Goal: Task Accomplishment & Management: Manage account settings

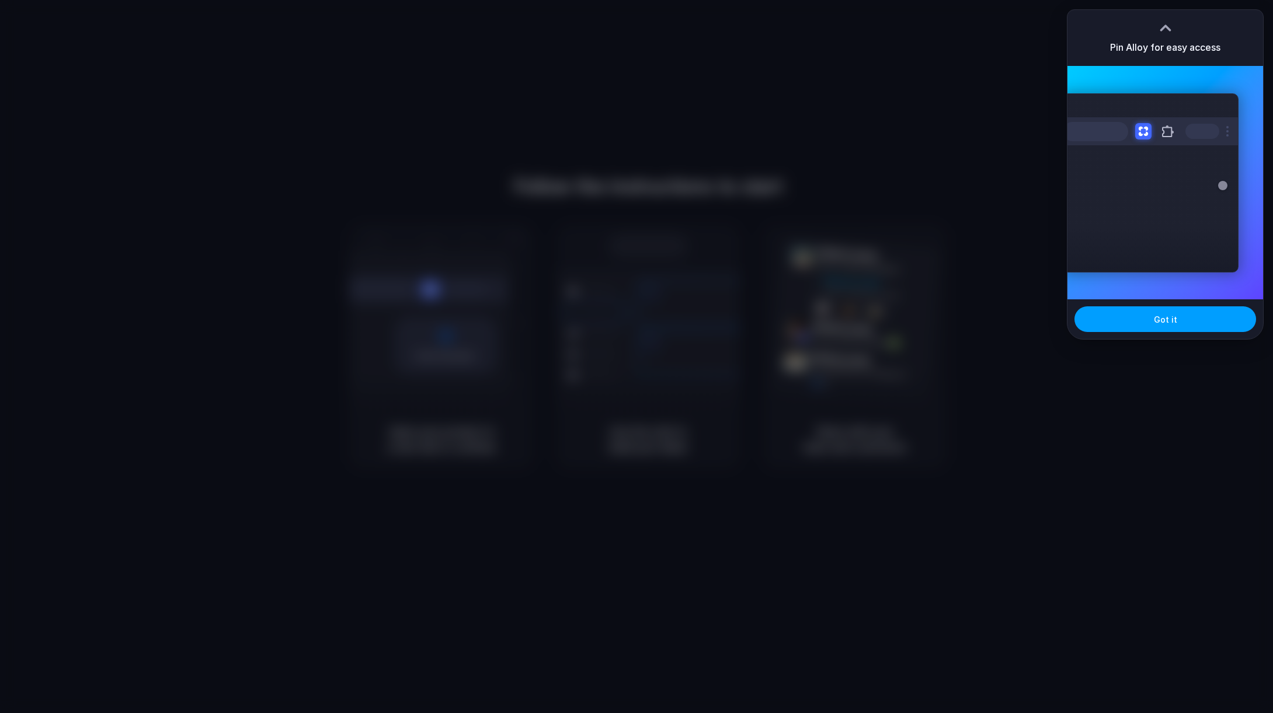
click at [1168, 315] on span "Got it" at bounding box center [1165, 319] width 23 height 12
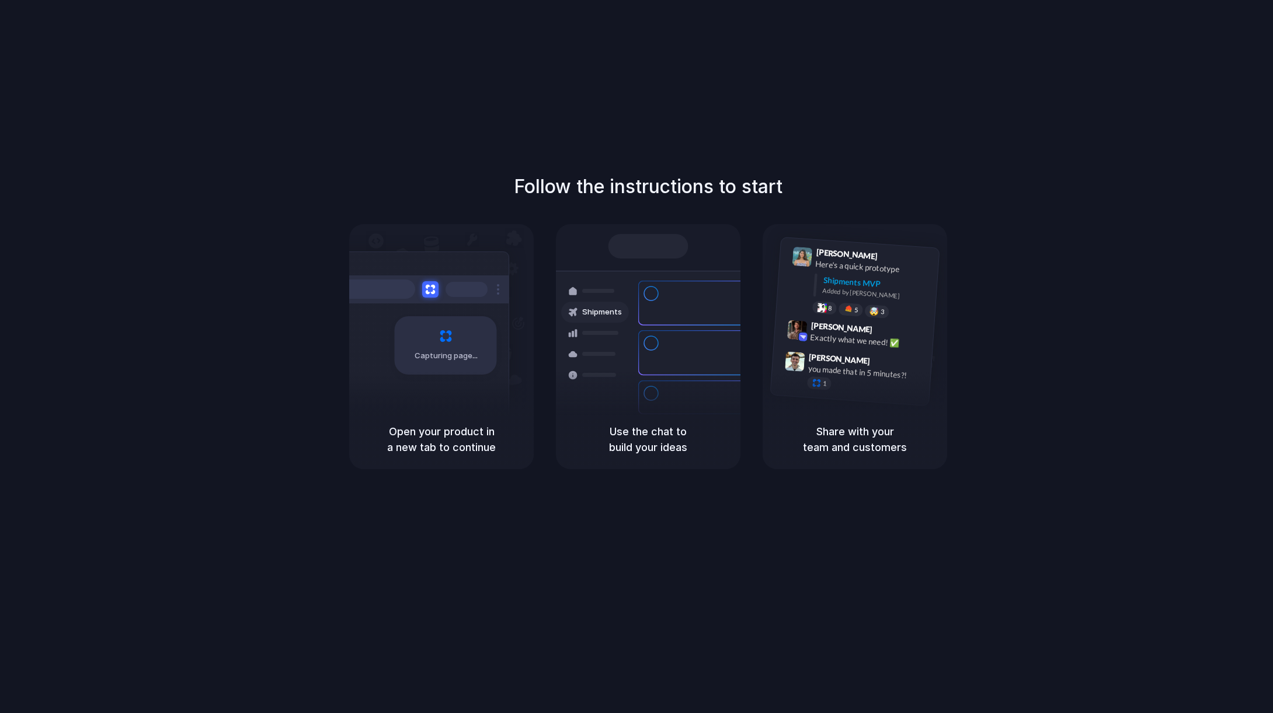
click at [990, 330] on div "Follow the instructions to start Capturing page Open your product in a new tab …" at bounding box center [648, 321] width 1273 height 297
click at [863, 338] on div "Exactly what we need! ✅" at bounding box center [868, 341] width 117 height 20
click at [840, 295] on div "Lily Parker 9:41 AM Here's a quick prototype Shipments MVP Added by Alloy 8 5 🤯…" at bounding box center [869, 285] width 124 height 74
click at [723, 284] on div "Container from Shanghai 40ft • ETA Dec 28 • In transit" at bounding box center [717, 304] width 158 height 46
click at [691, 225] on div "Ready Shipments Container from Shanghai 40ft • ETA Dec 28 • In transit Express …" at bounding box center [648, 317] width 184 height 186
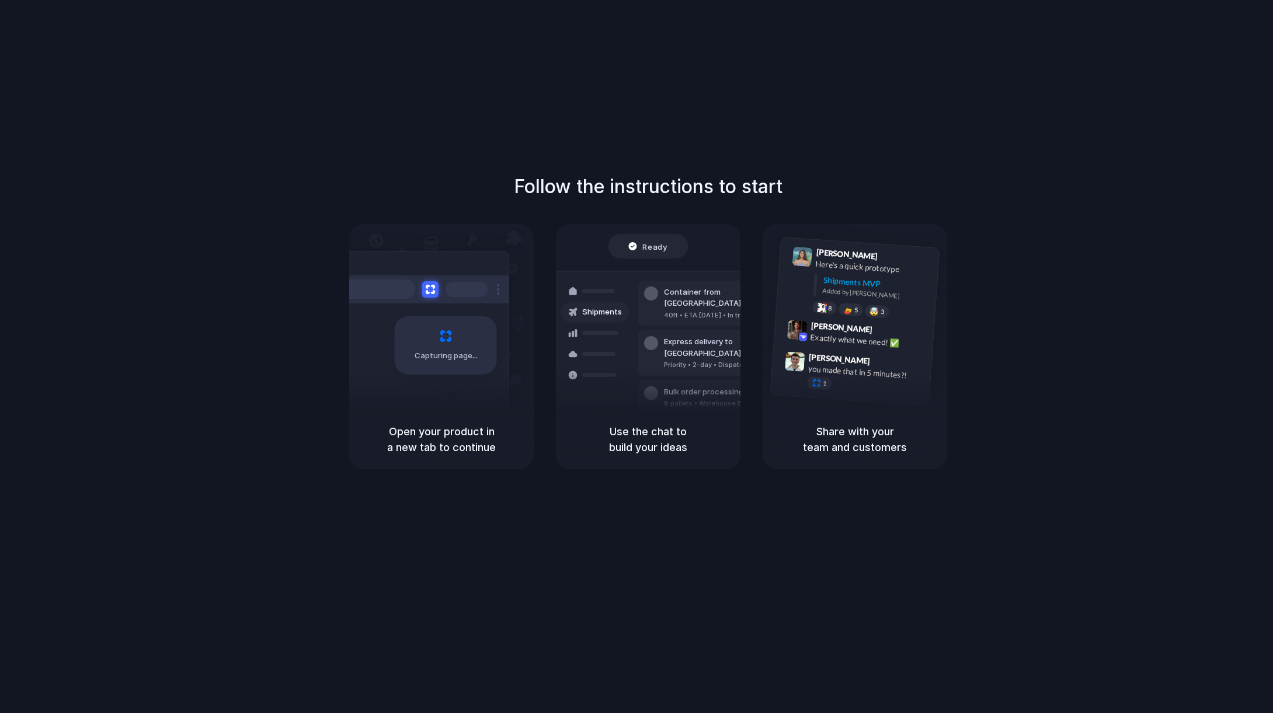
click at [673, 183] on h1 "Follow the instructions to start" at bounding box center [648, 187] width 269 height 28
click at [435, 451] on h5 "Open your product in a new tab to continue" at bounding box center [441, 440] width 156 height 32
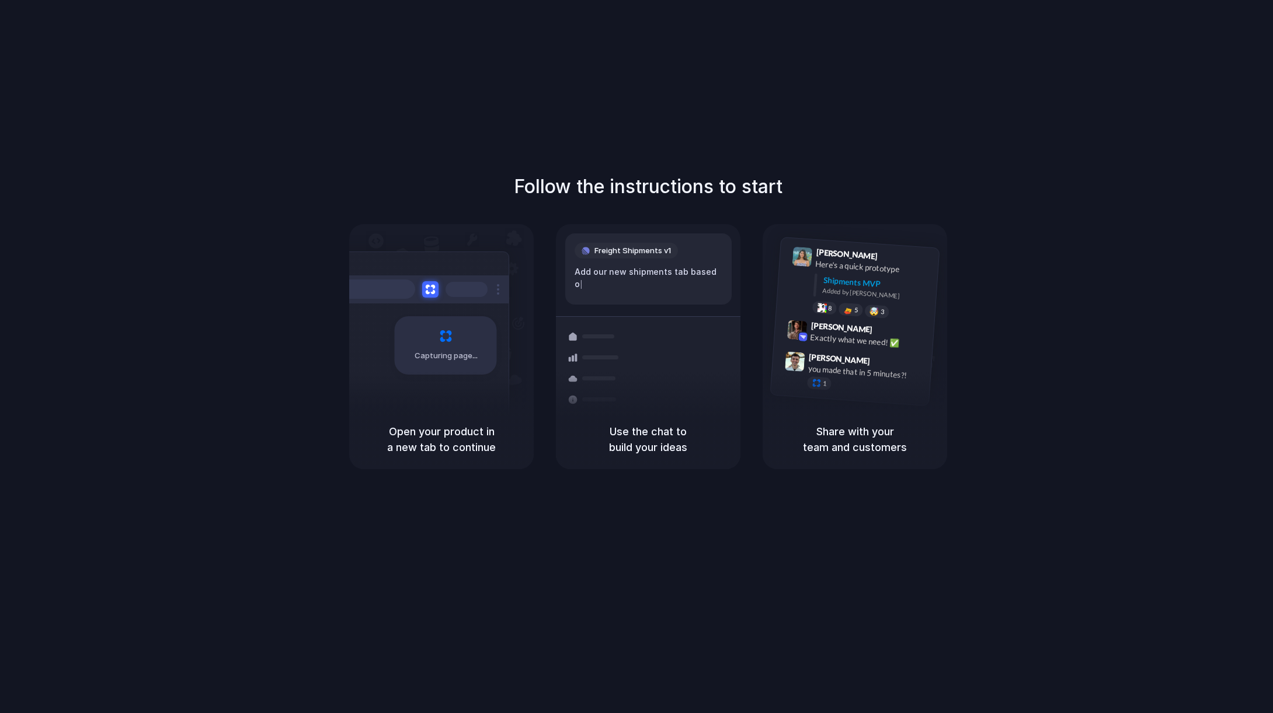
click at [915, 105] on div "Follow the instructions to start Capturing page Open your product in a new tab …" at bounding box center [648, 368] width 1296 height 737
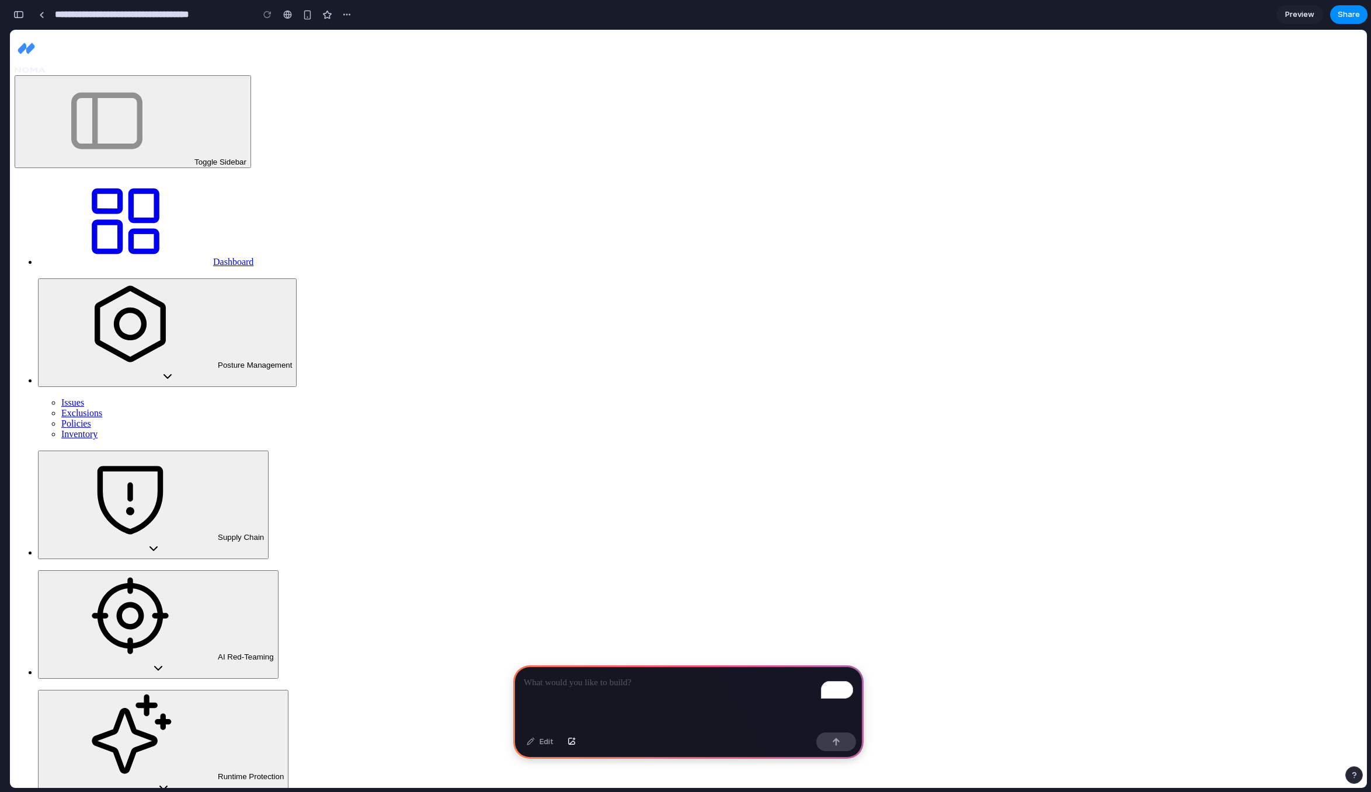
click at [582, 686] on p "To enrich screen reader interactions, please activate Accessibility in Grammarl…" at bounding box center [688, 683] width 329 height 14
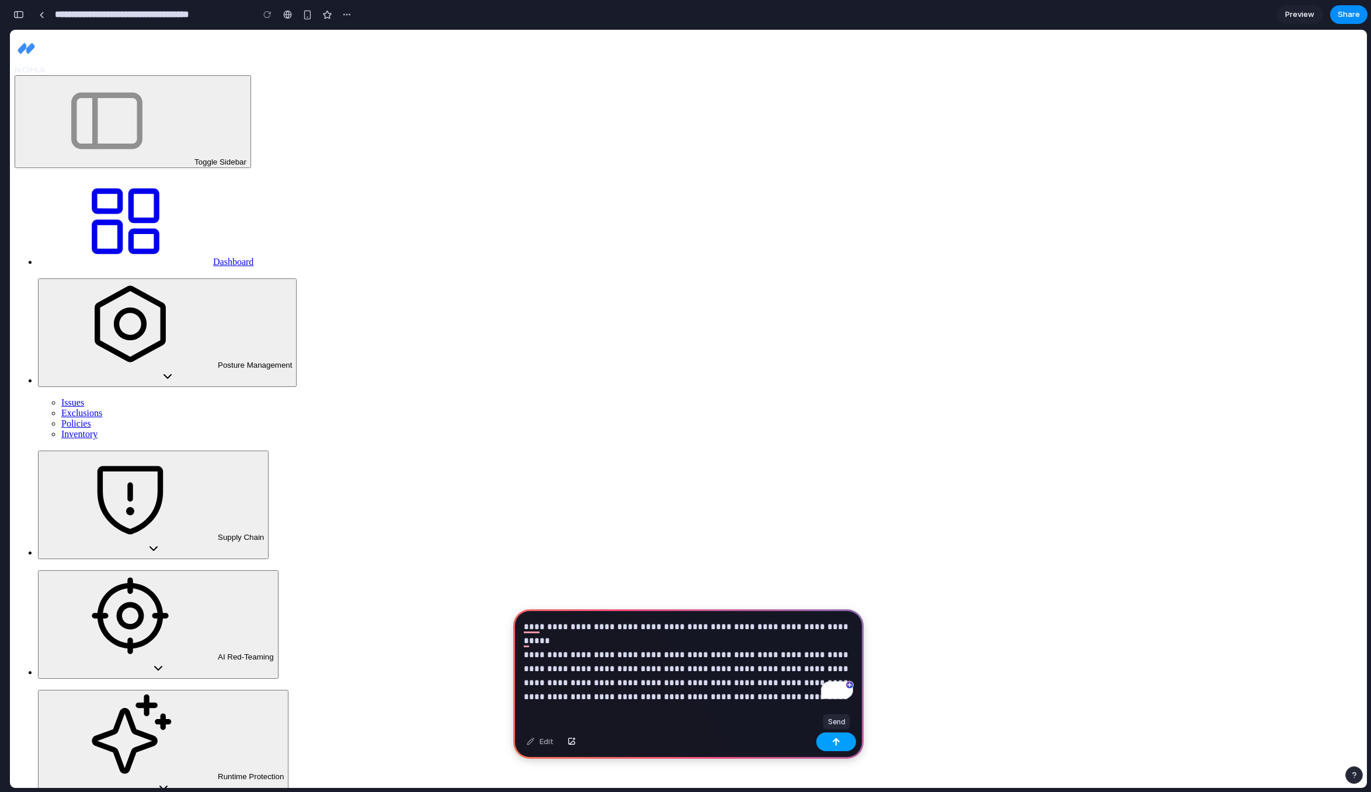
click at [834, 740] on div "button" at bounding box center [836, 742] width 8 height 8
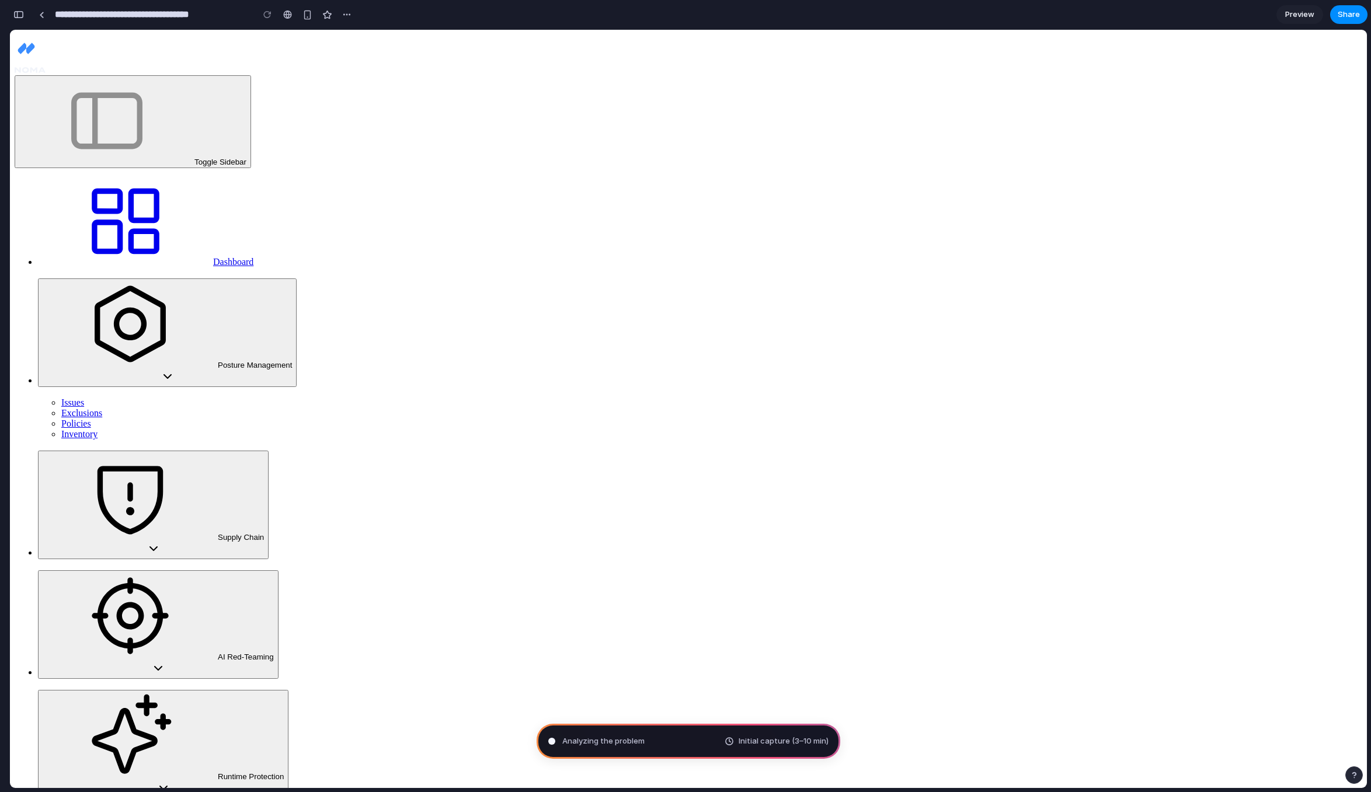
type input "**********"
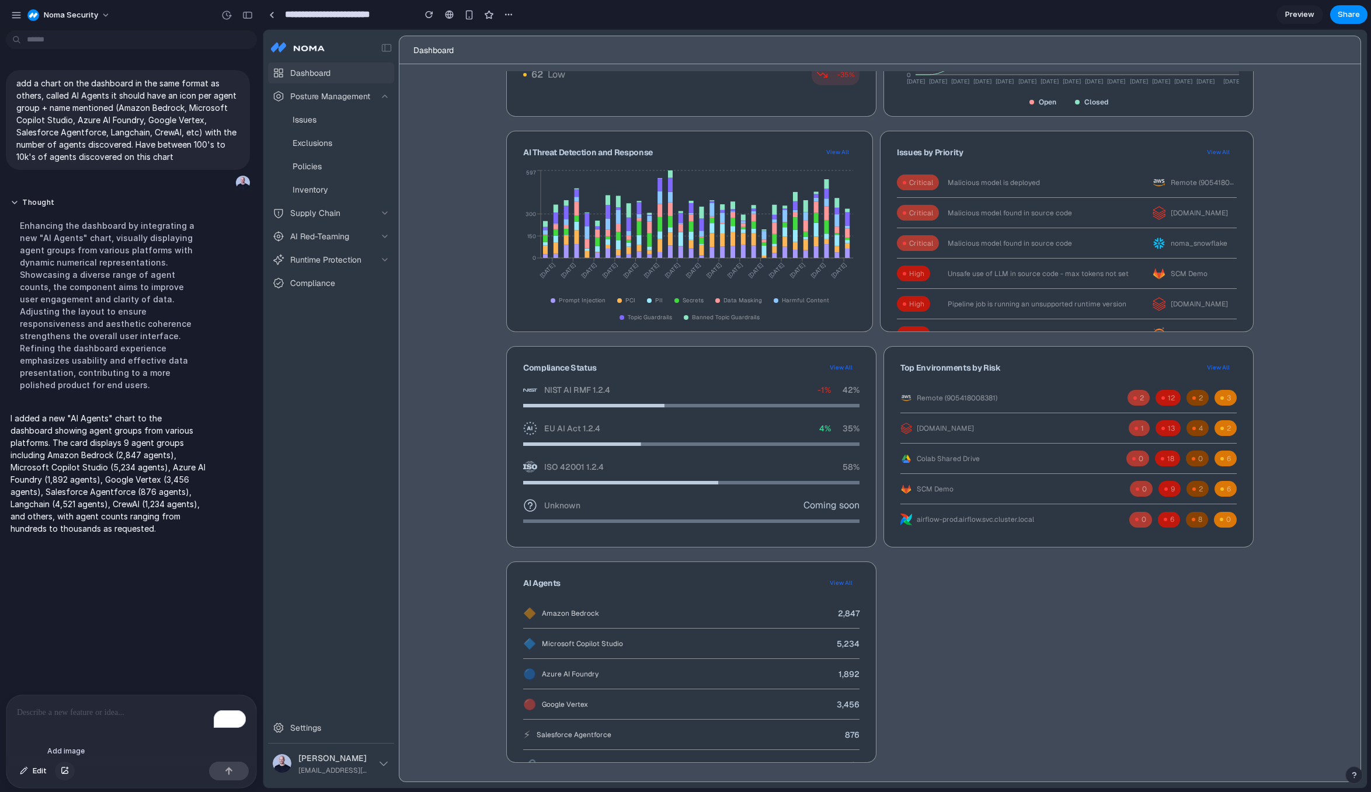
click at [64, 769] on div "button" at bounding box center [65, 771] width 8 height 7
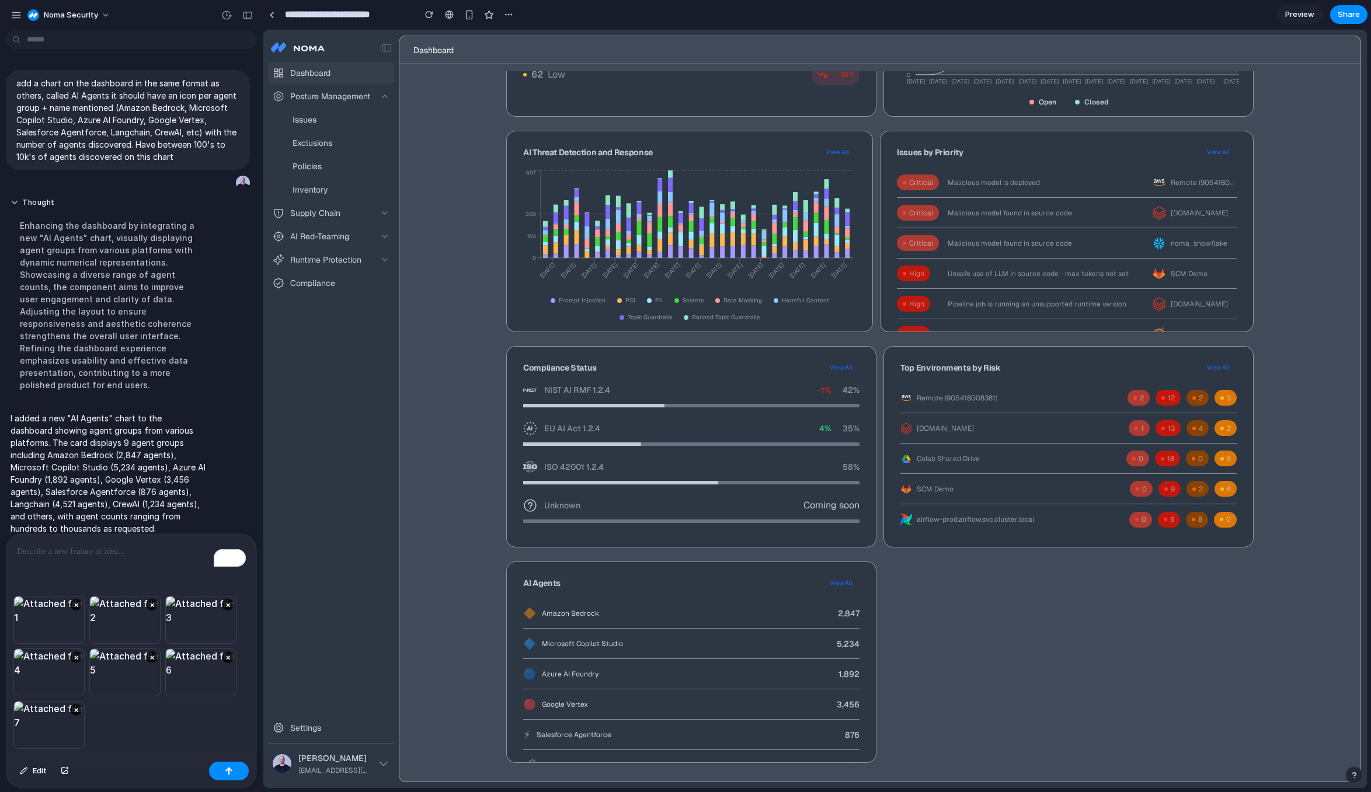
click at [37, 560] on div "To enrich screen reader interactions, please activate Accessibility in Grammarl…" at bounding box center [131, 565] width 250 height 62
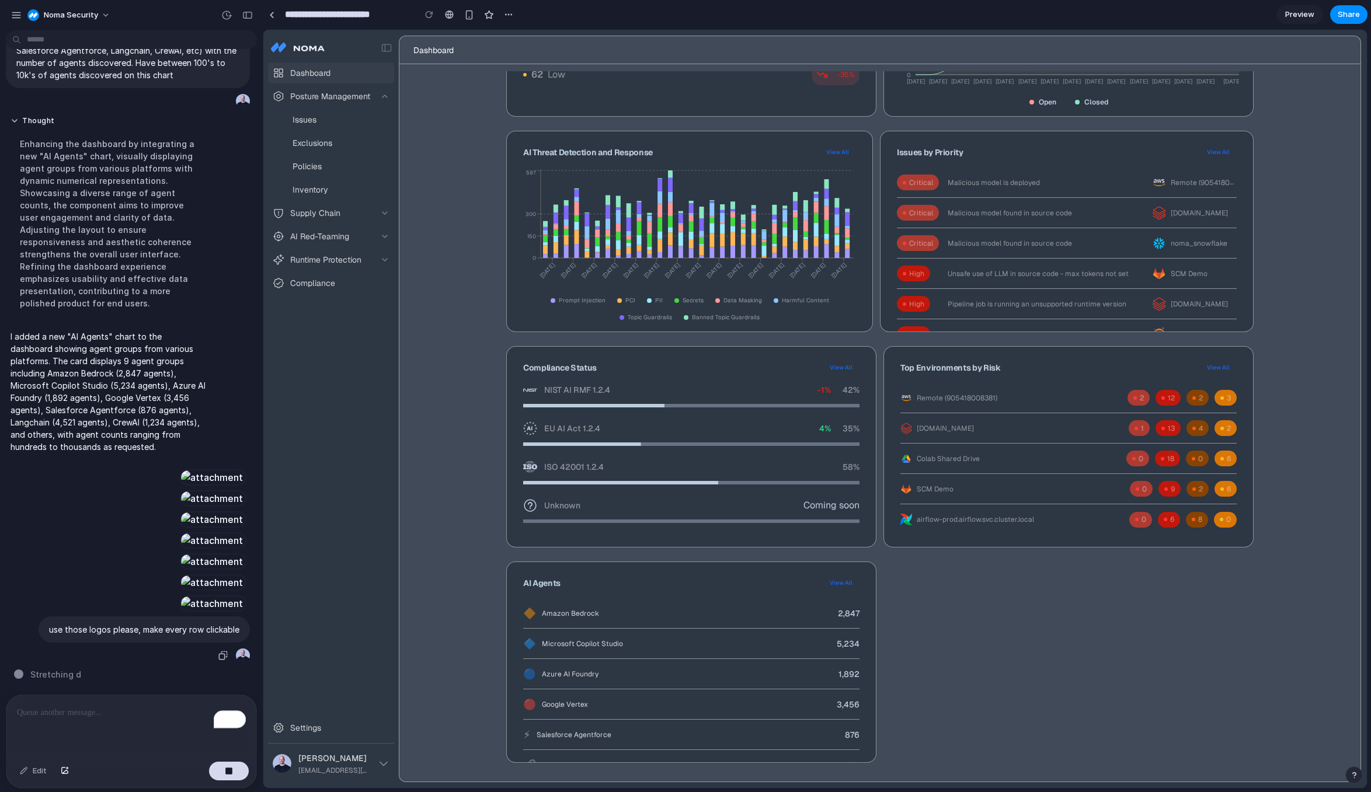
scroll to position [1258, 0]
click at [12, 12] on div "button" at bounding box center [16, 15] width 11 height 11
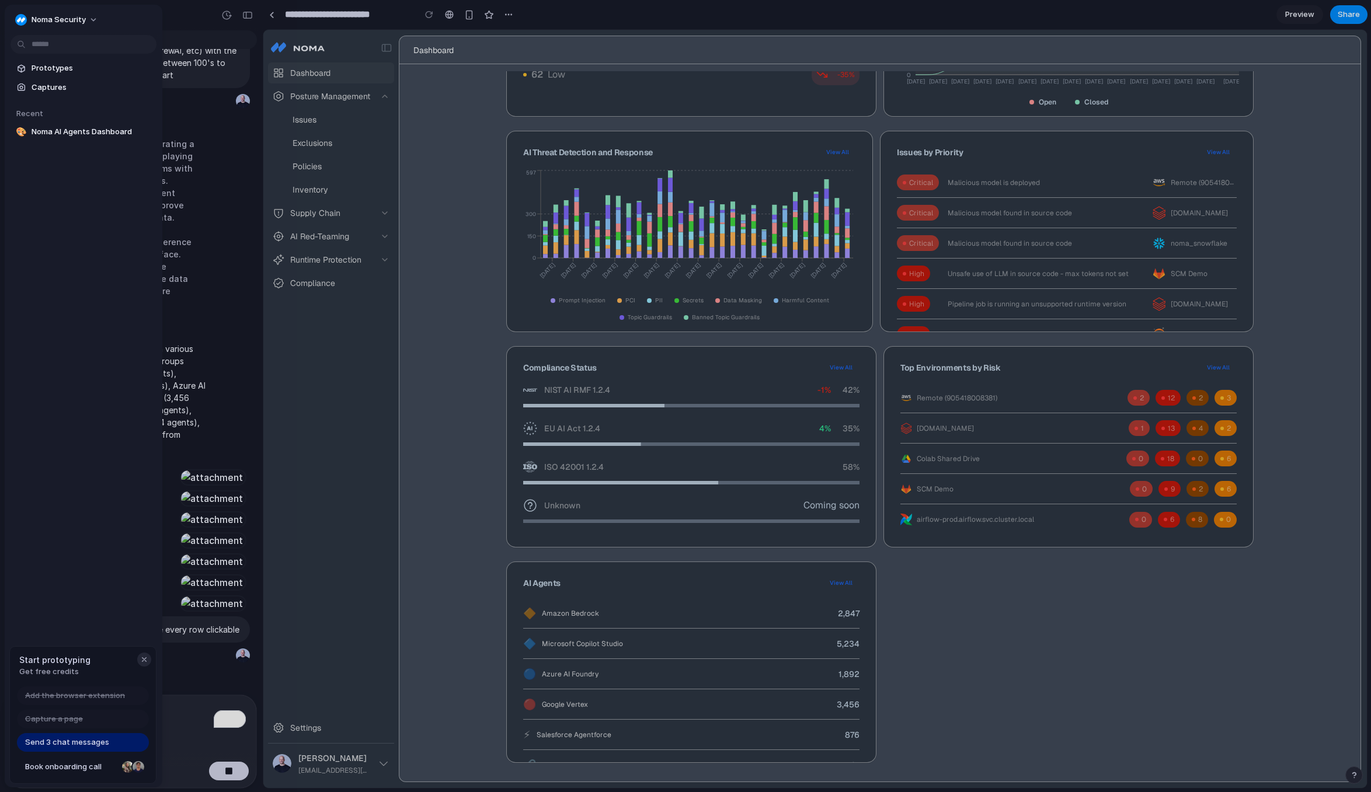
click at [145, 657] on div "button" at bounding box center [144, 659] width 9 height 9
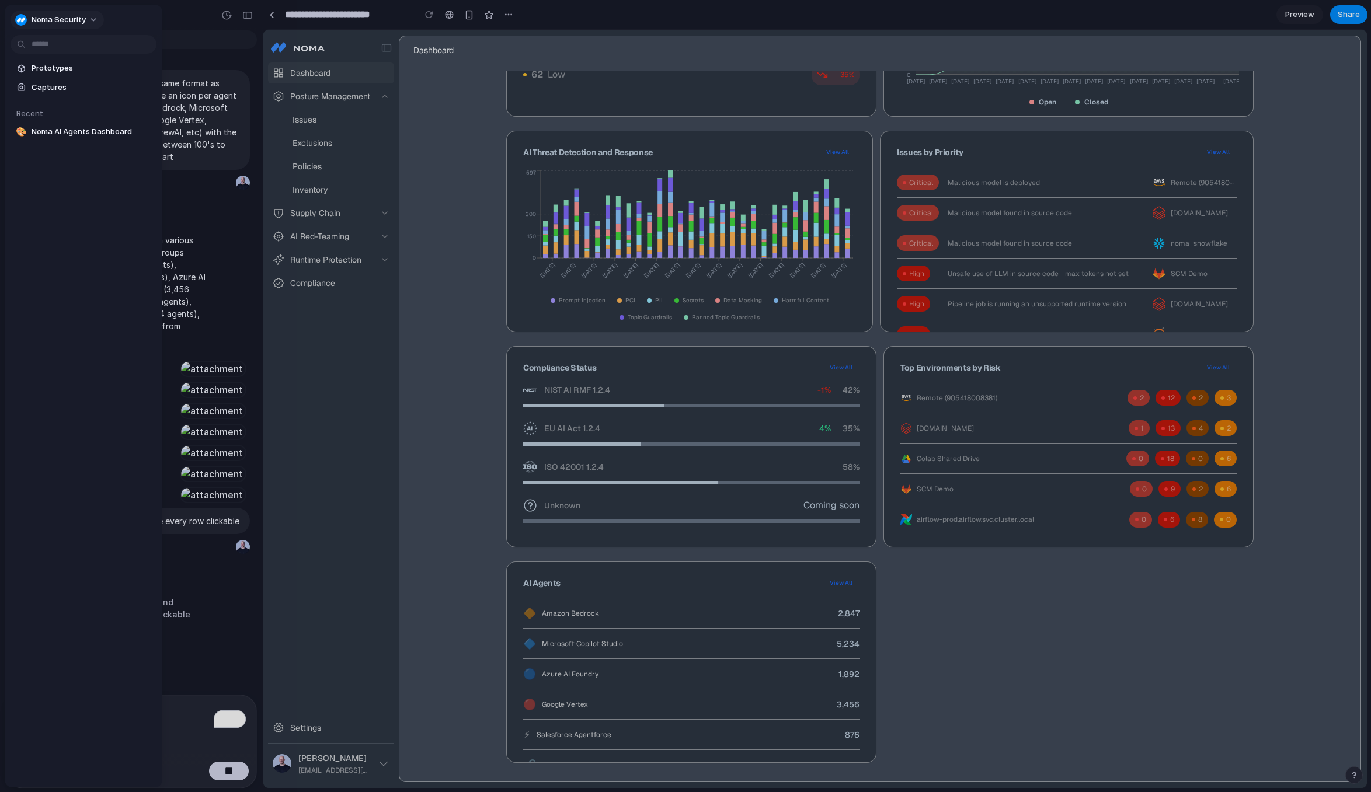
click at [69, 13] on button "Noma Security" at bounding box center [57, 20] width 93 height 19
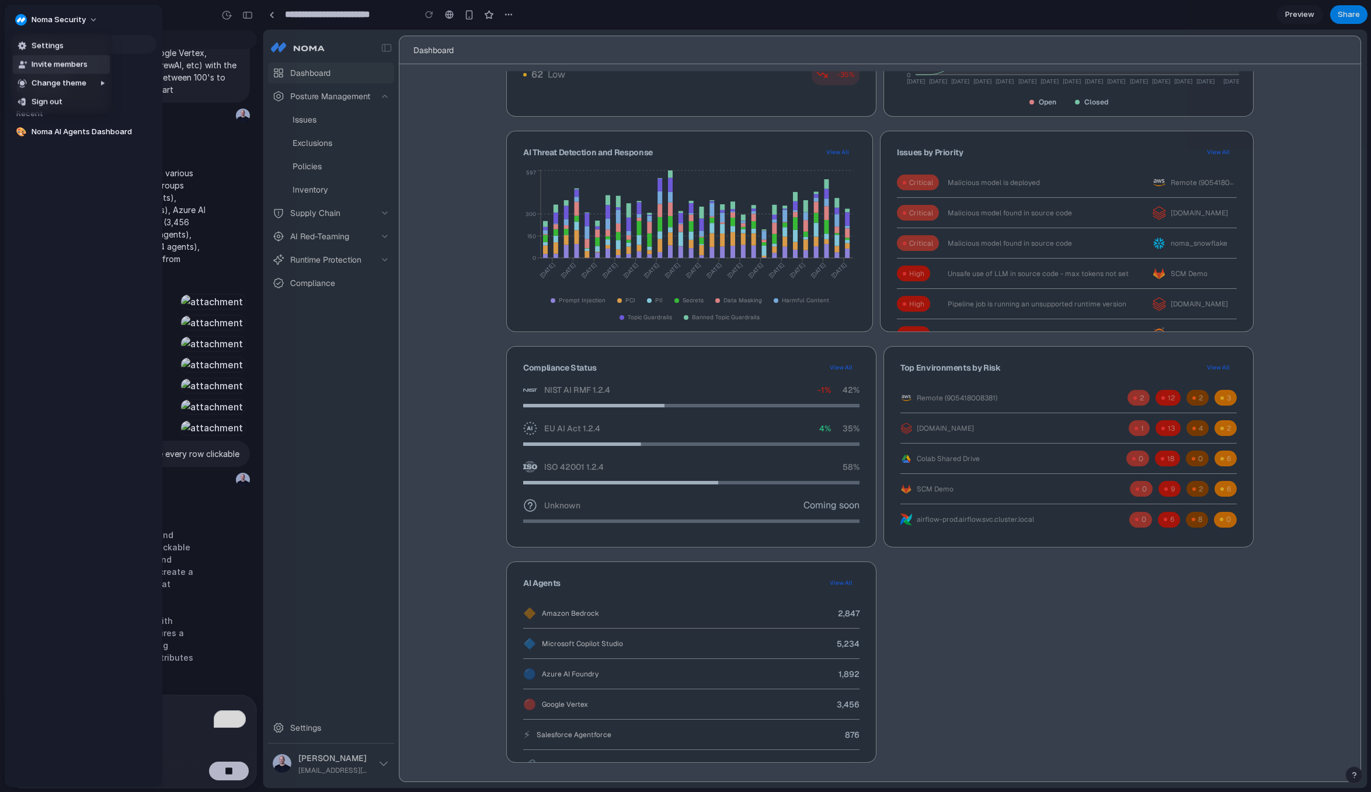
click at [46, 67] on span "Invite members" at bounding box center [60, 65] width 56 height 12
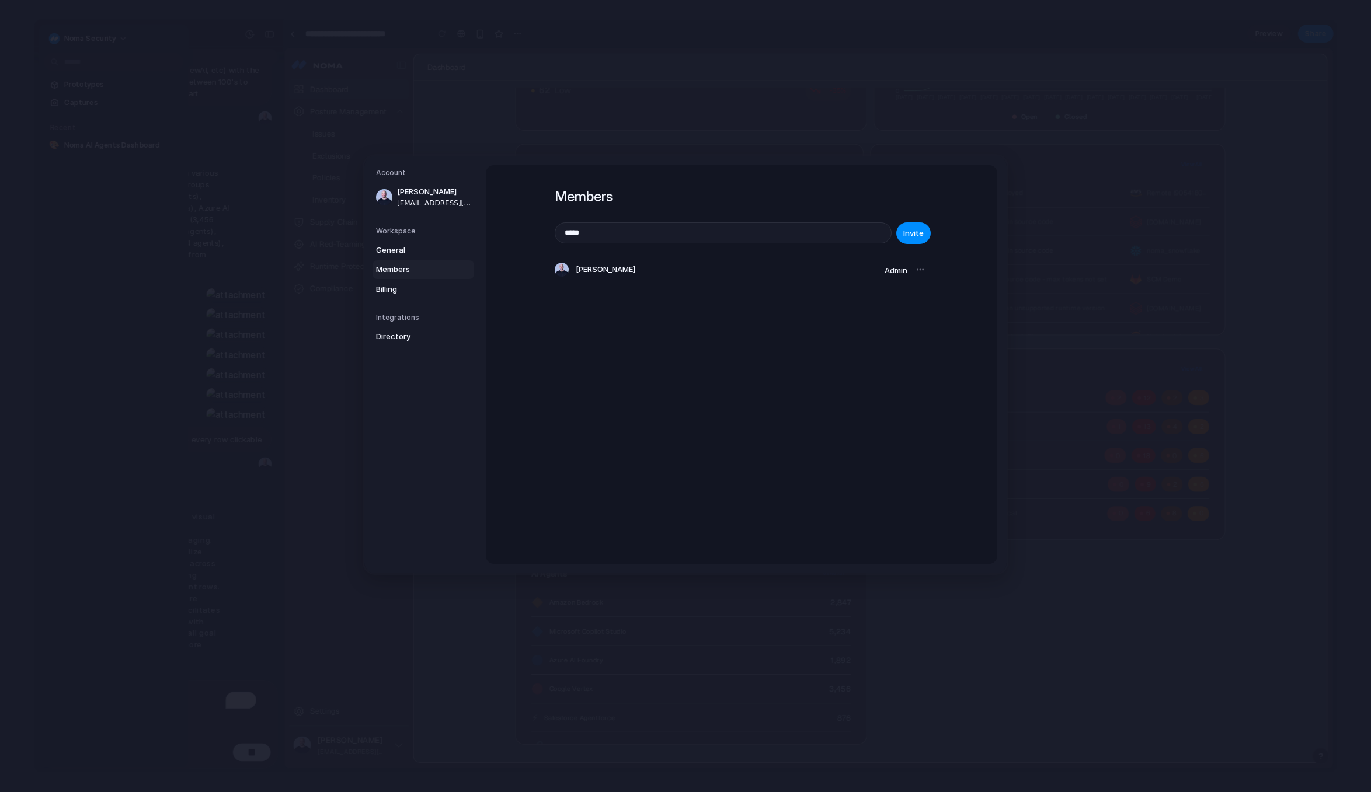
scroll to position [1294, 0]
type input "**********"
type input "*"
type input "**********"
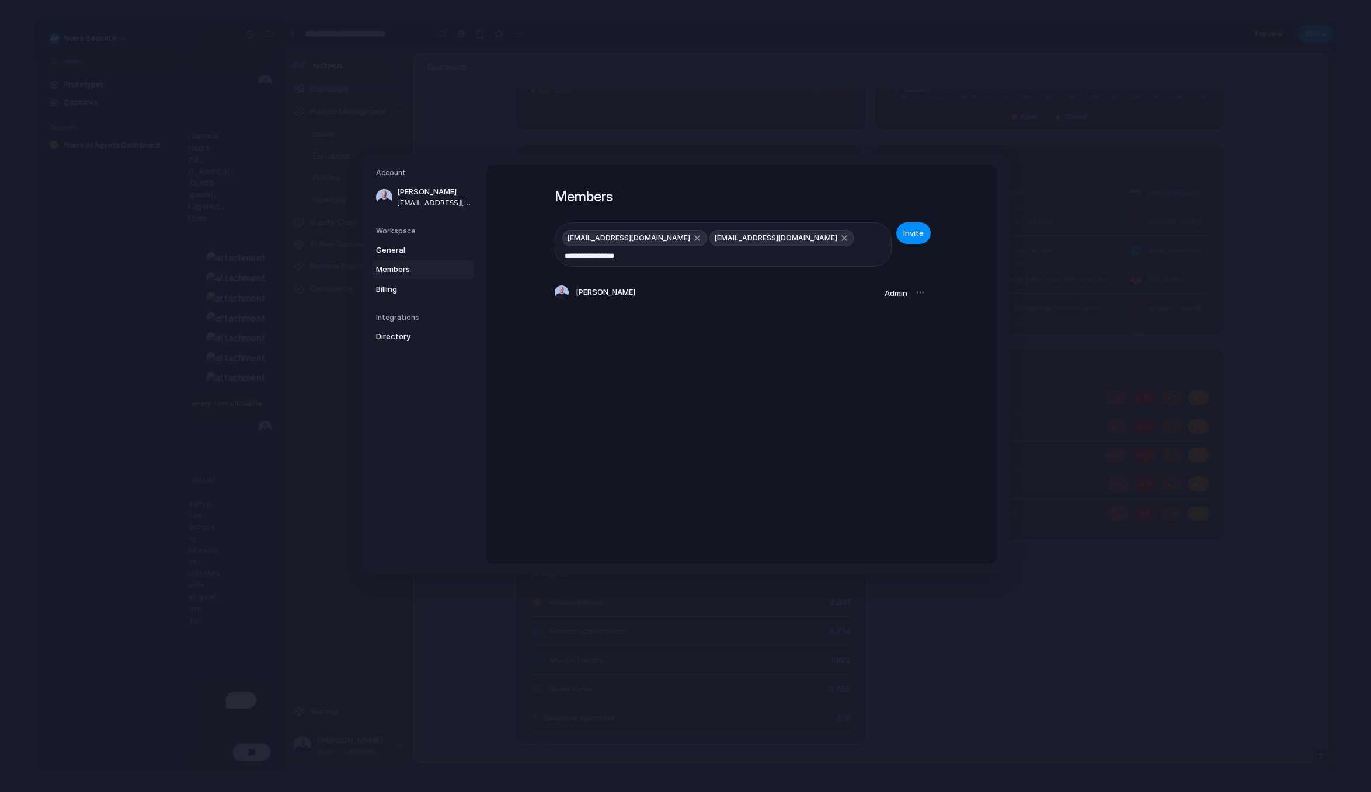
type input "**********"
paste input "**********"
type input "**********"
click at [921, 225] on button "Invite" at bounding box center [913, 233] width 34 height 22
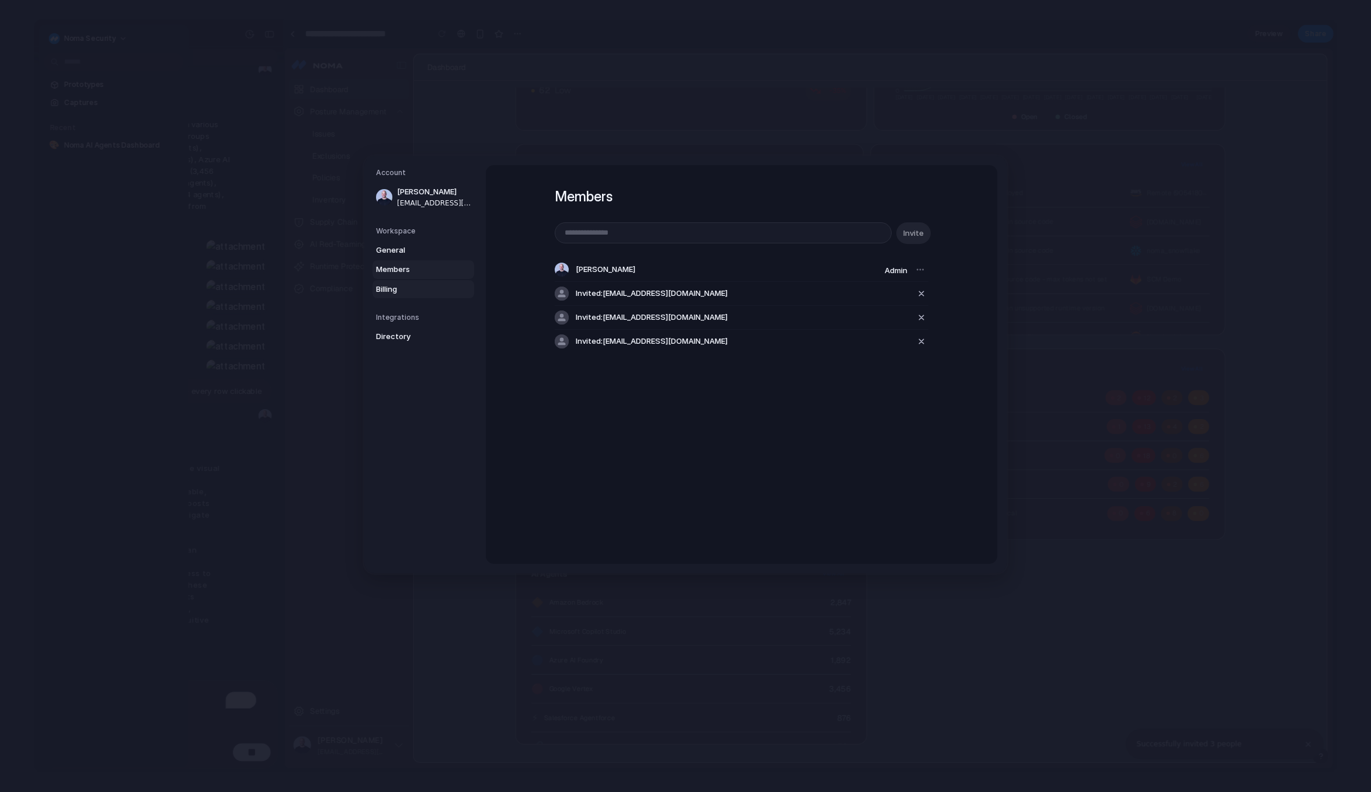
click at [393, 287] on span "Billing" at bounding box center [413, 289] width 75 height 12
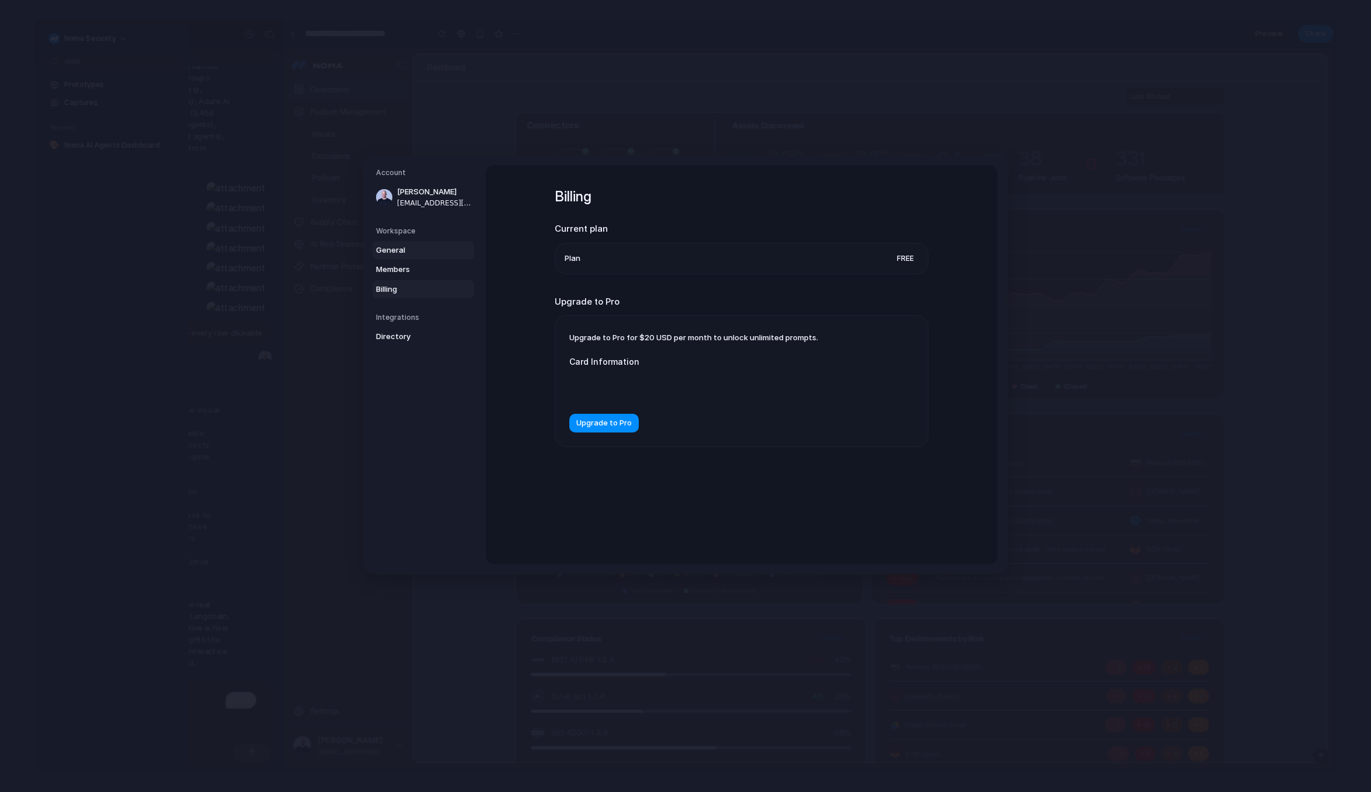
click at [413, 244] on span "General" at bounding box center [413, 250] width 75 height 12
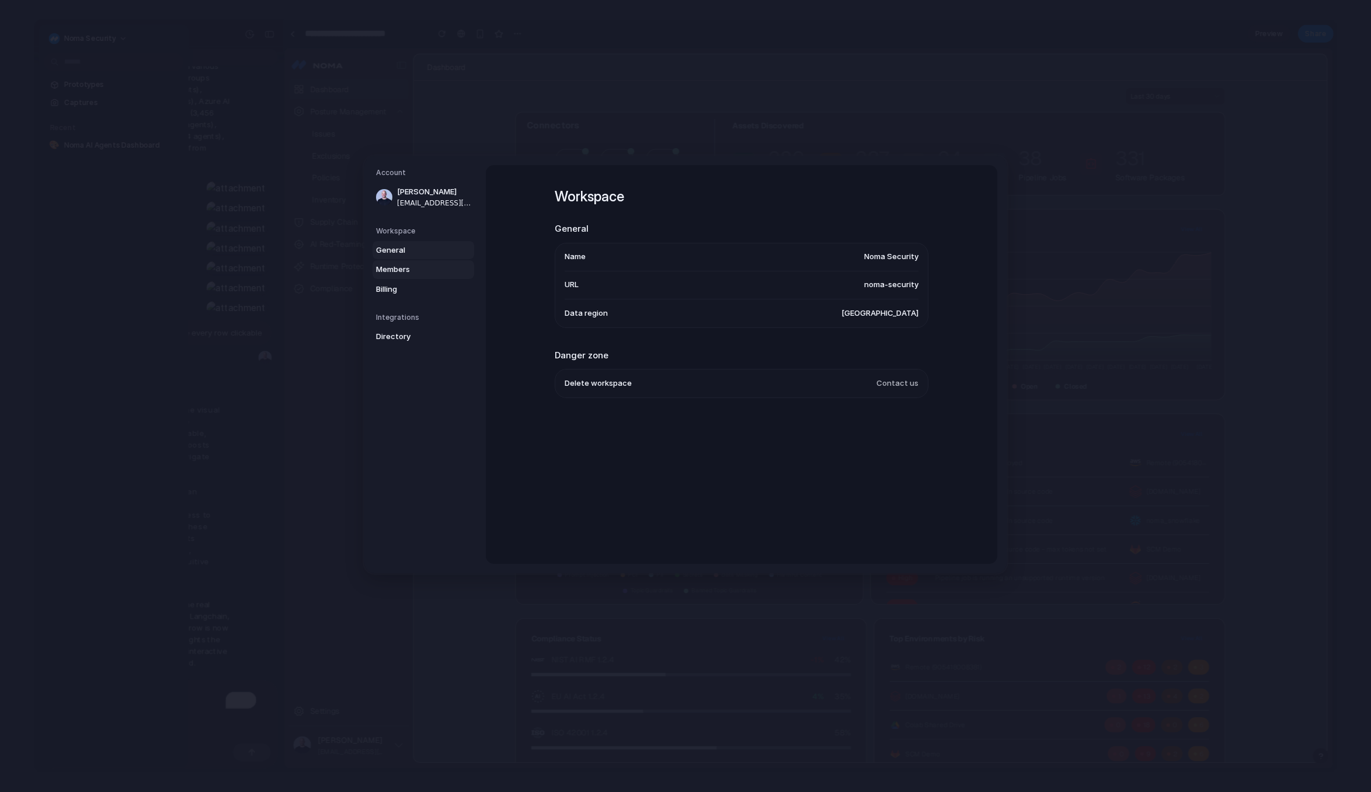
click at [414, 264] on span "Members" at bounding box center [413, 270] width 75 height 12
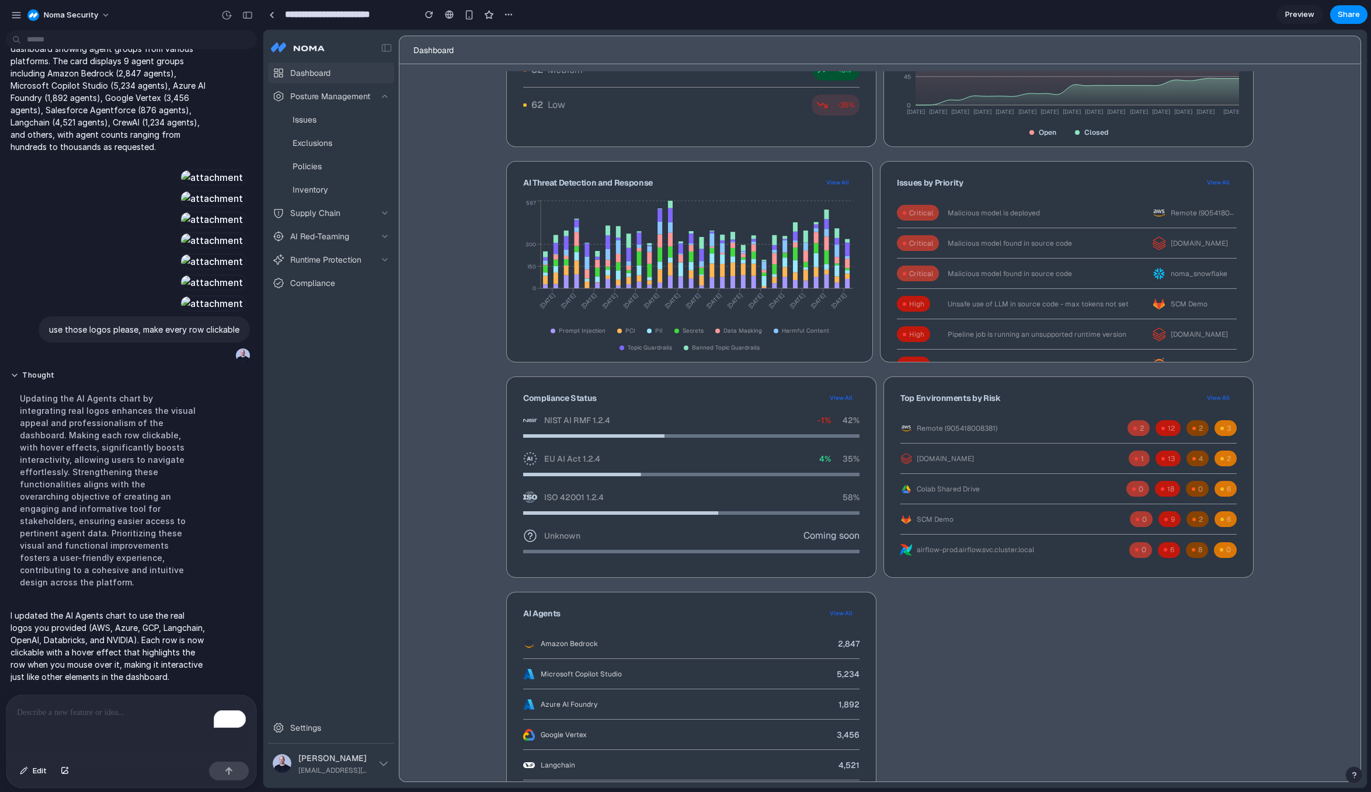
scroll to position [284, 0]
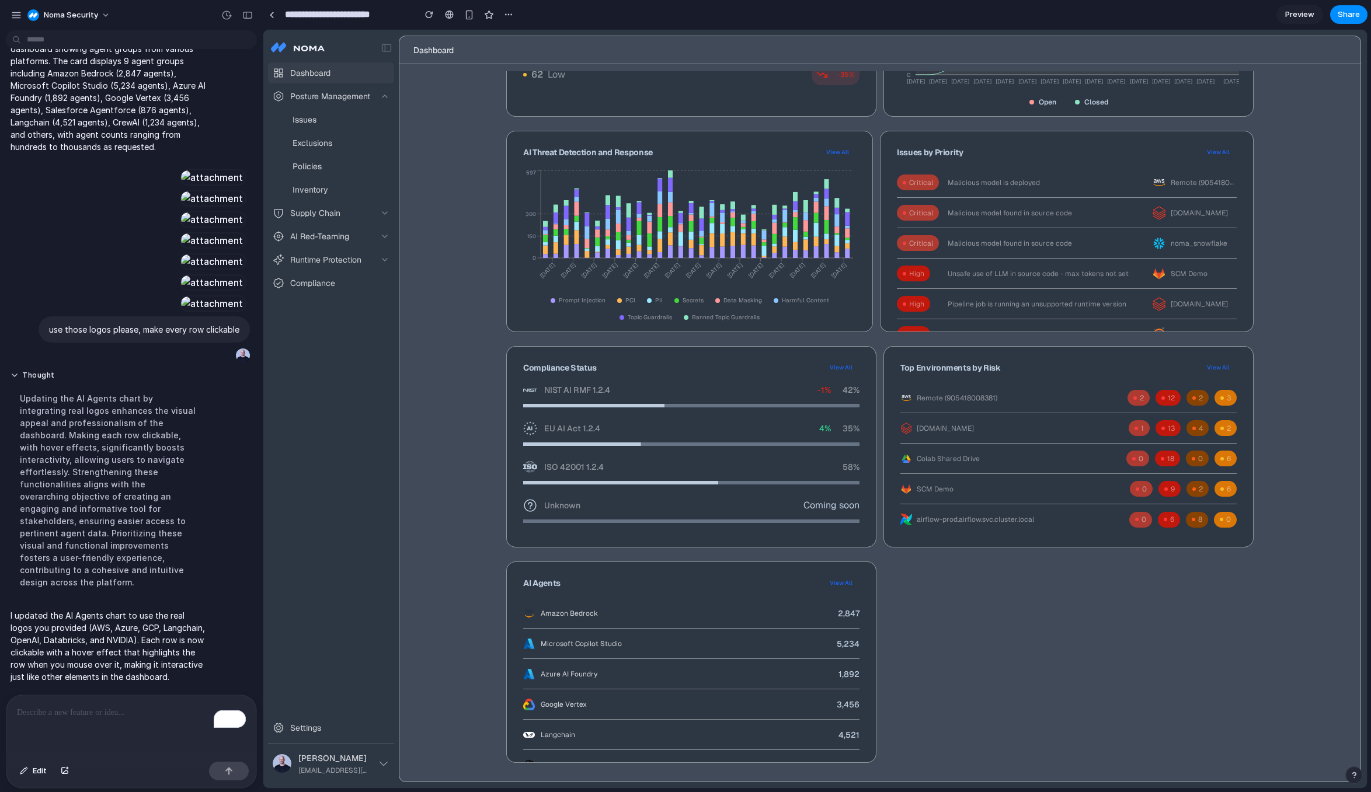
click at [566, 640] on span "Microsoft Copilot Studio" at bounding box center [581, 644] width 81 height 11
click at [323, 233] on span "AI Red-Teaming" at bounding box center [319, 237] width 59 height 12
click at [391, 231] on button "AI Red-Teaming" at bounding box center [331, 236] width 126 height 21
click at [382, 232] on icon "button" at bounding box center [384, 236] width 9 height 9
click at [1291, 13] on span "Preview" at bounding box center [1299, 15] width 29 height 12
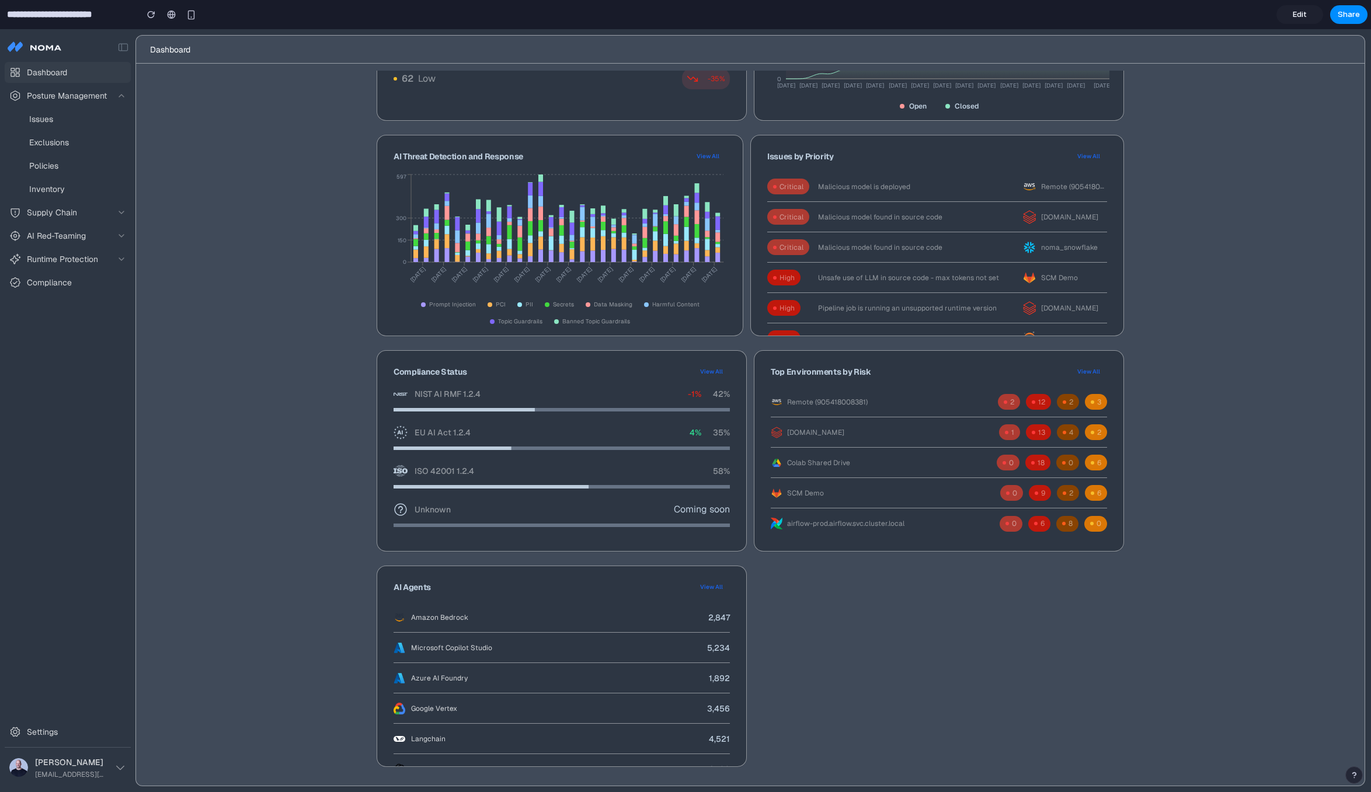
scroll to position [279, 0]
click at [83, 231] on span "AI Red-Teaming" at bounding box center [56, 236] width 59 height 12
click at [116, 231] on button "AI Red-Teaming" at bounding box center [68, 235] width 126 height 21
click at [1357, 12] on span "Share" at bounding box center [1348, 15] width 22 height 12
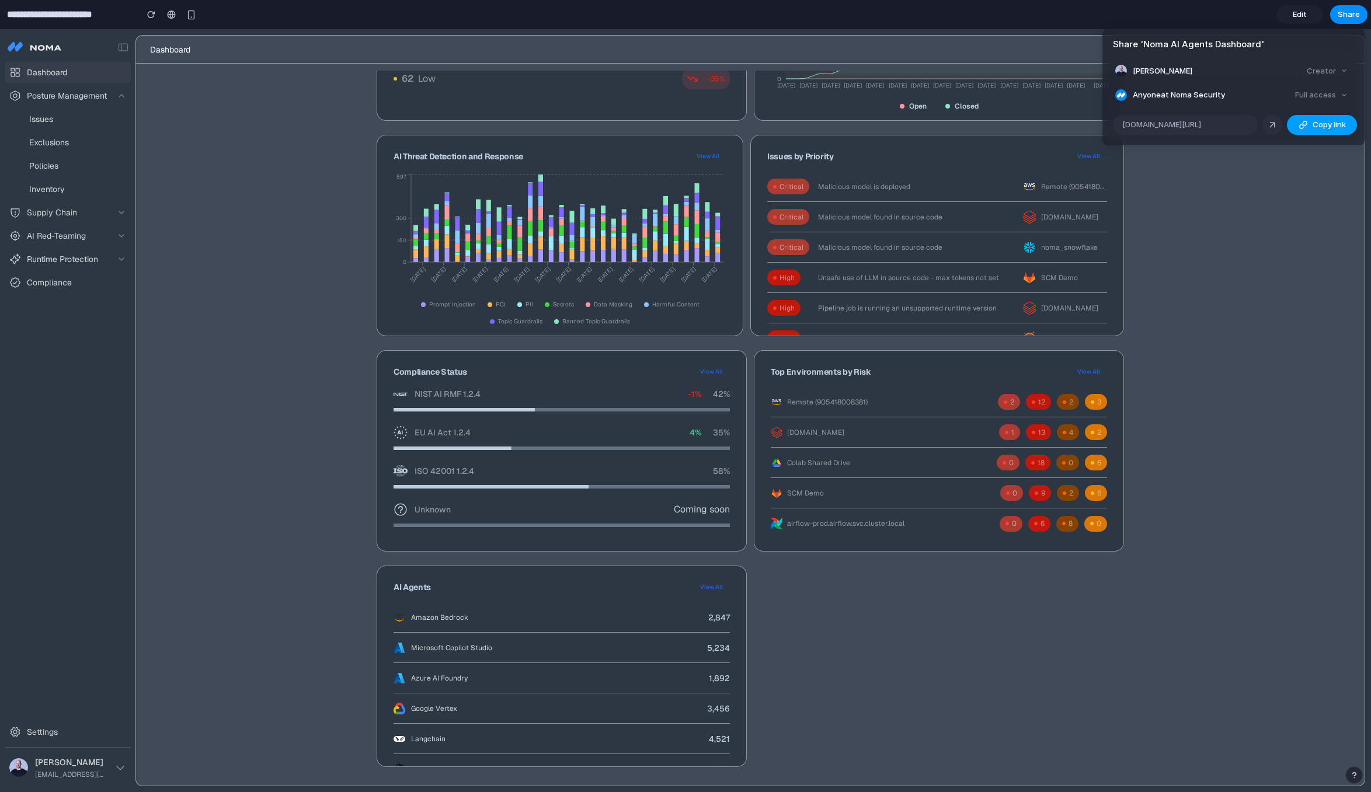
click at [1324, 123] on span "Copy link" at bounding box center [1328, 125] width 33 height 12
click at [71, 94] on div "Share ' Noma AI Agents Dashboard ' Nadav Lotan Creator Anyone at Noma Security …" at bounding box center [685, 396] width 1371 height 792
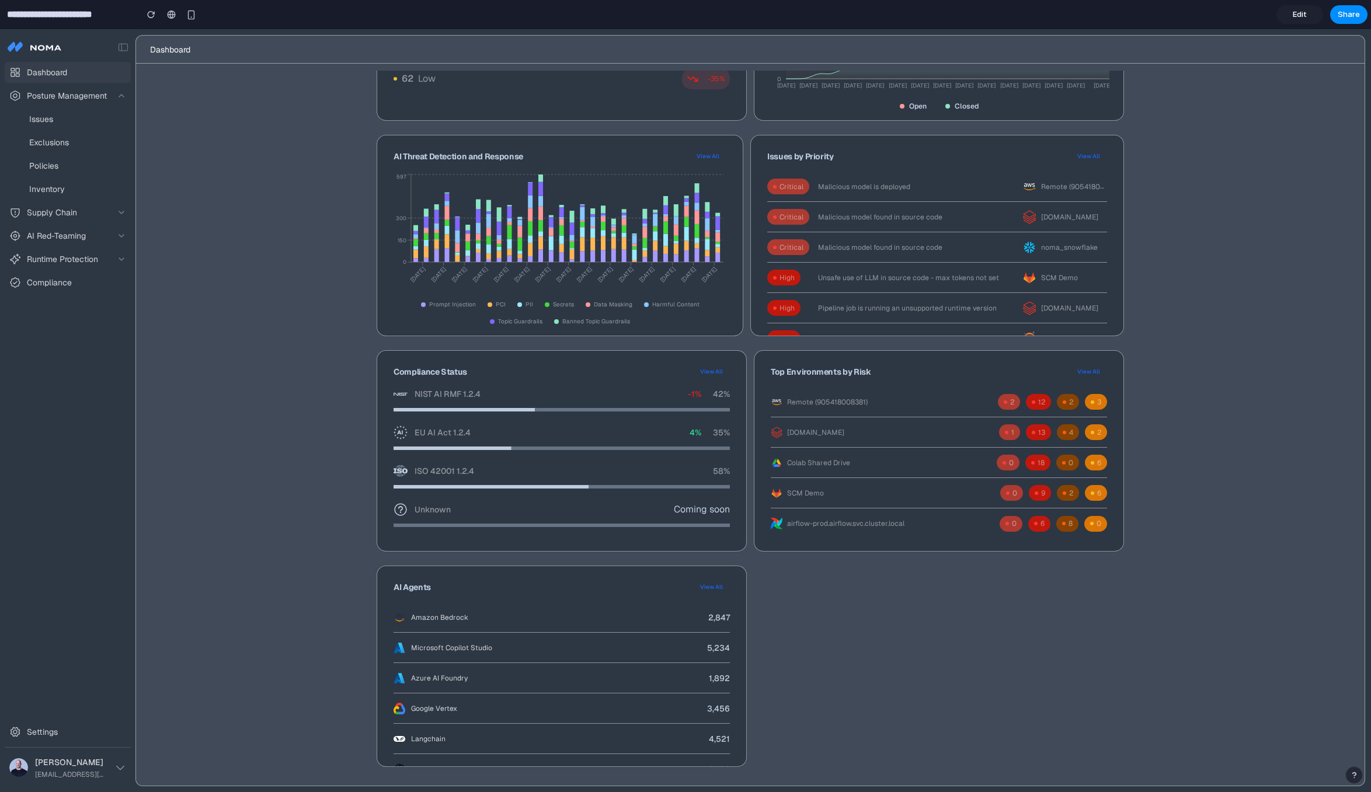
click at [23, 94] on div "Posture Management" at bounding box center [57, 96] width 97 height 12
click at [43, 726] on span "Settings" at bounding box center [42, 732] width 31 height 12
click at [1295, 13] on span "Edit" at bounding box center [1299, 15] width 14 height 12
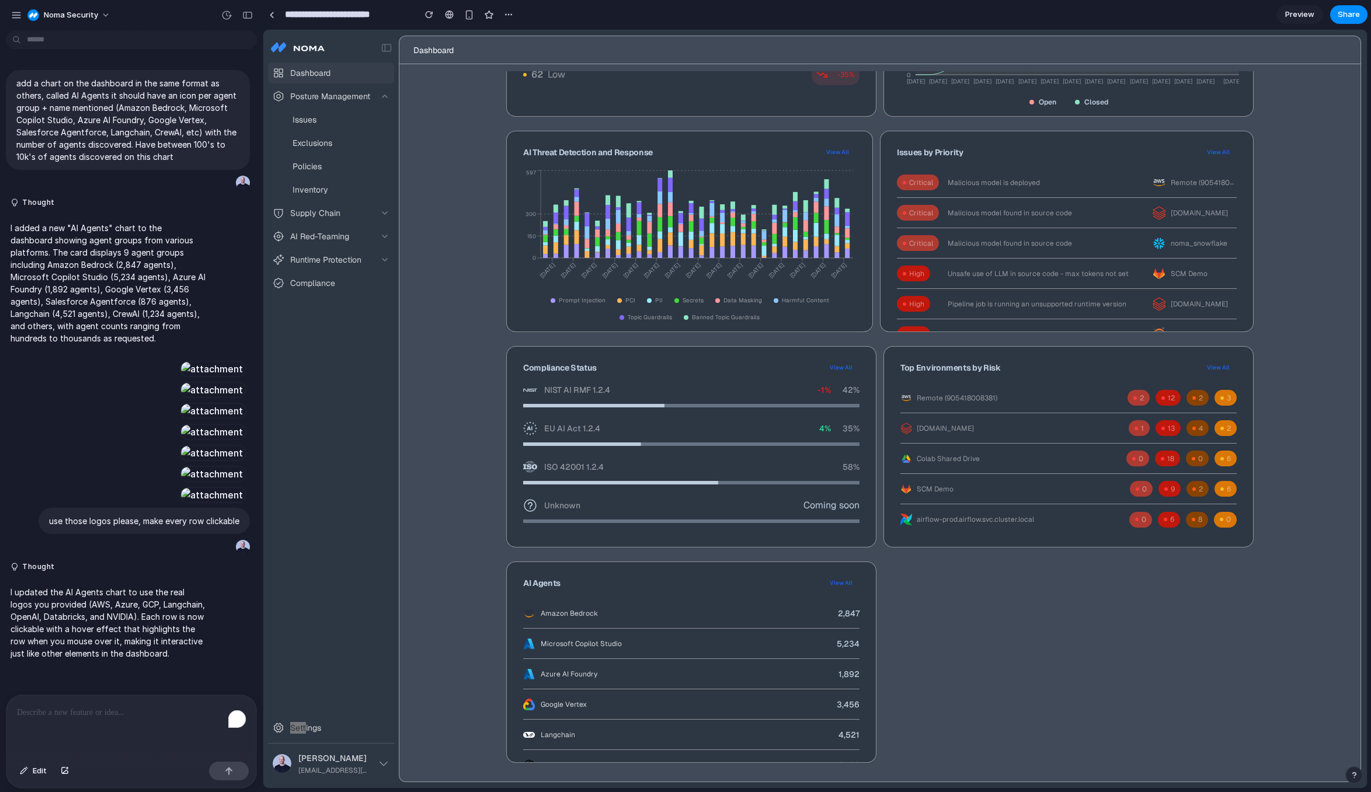
scroll to position [1165, 0]
click at [326, 95] on span "Posture Management" at bounding box center [330, 96] width 80 height 12
click at [320, 98] on span "Posture Management" at bounding box center [330, 96] width 80 height 12
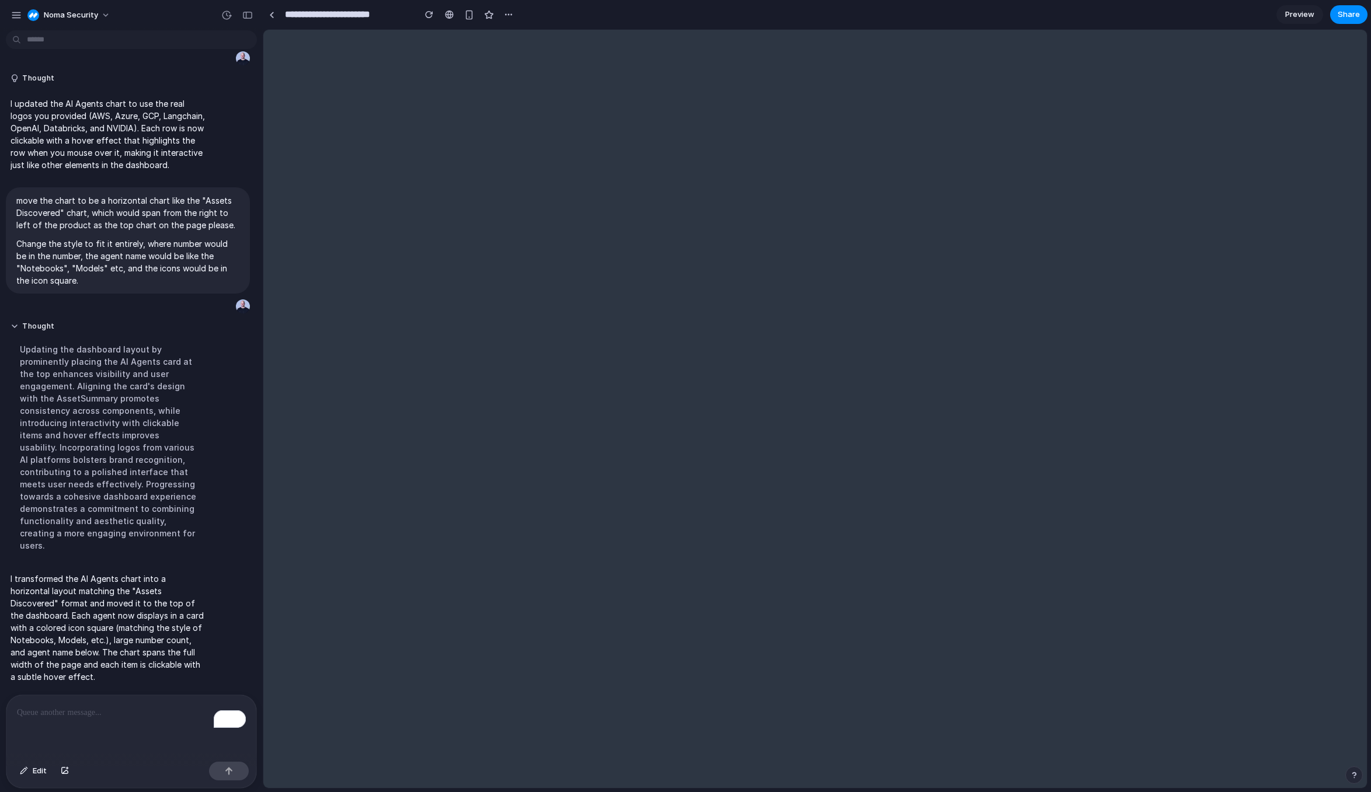
scroll to position [0, 0]
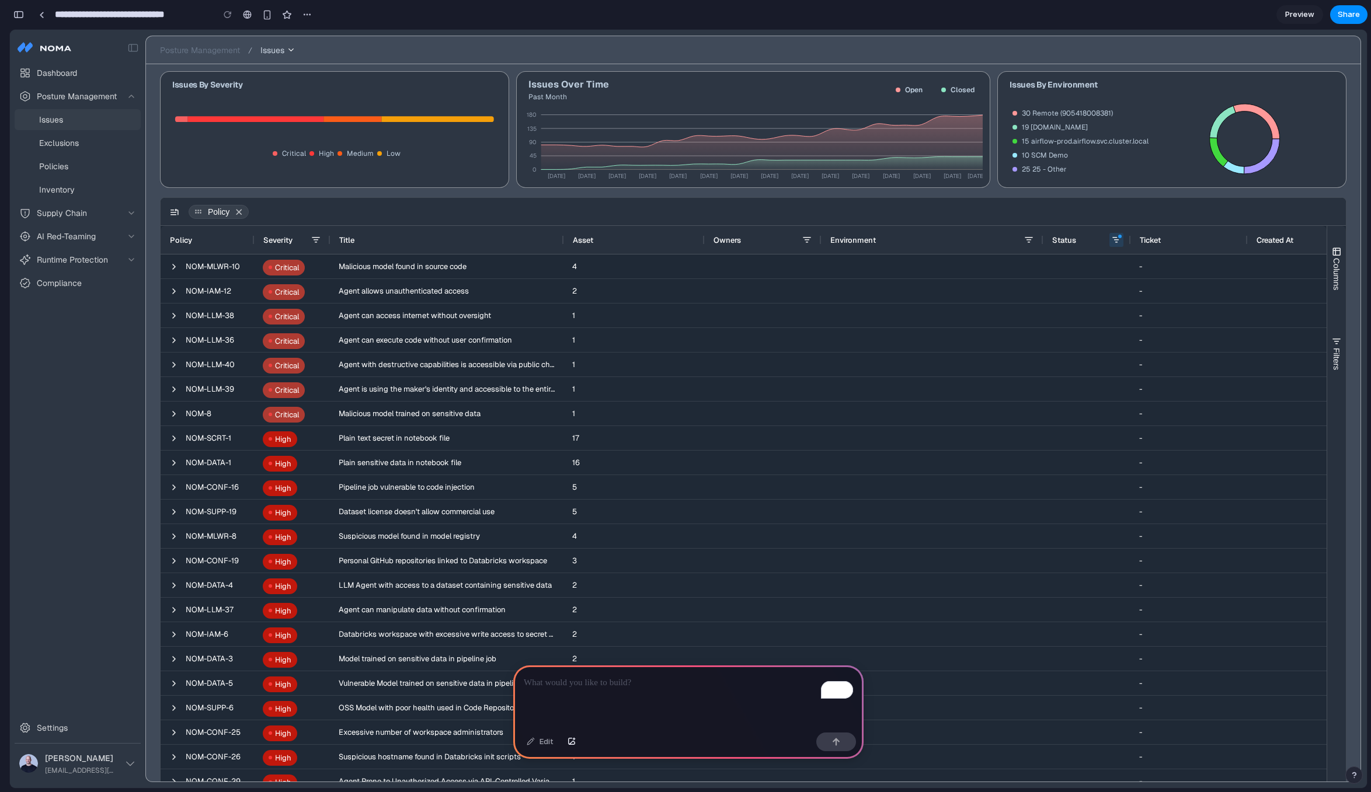
click at [82, 135] on link "Exclusions" at bounding box center [78, 143] width 126 height 21
click at [40, 13] on div at bounding box center [41, 15] width 5 height 6
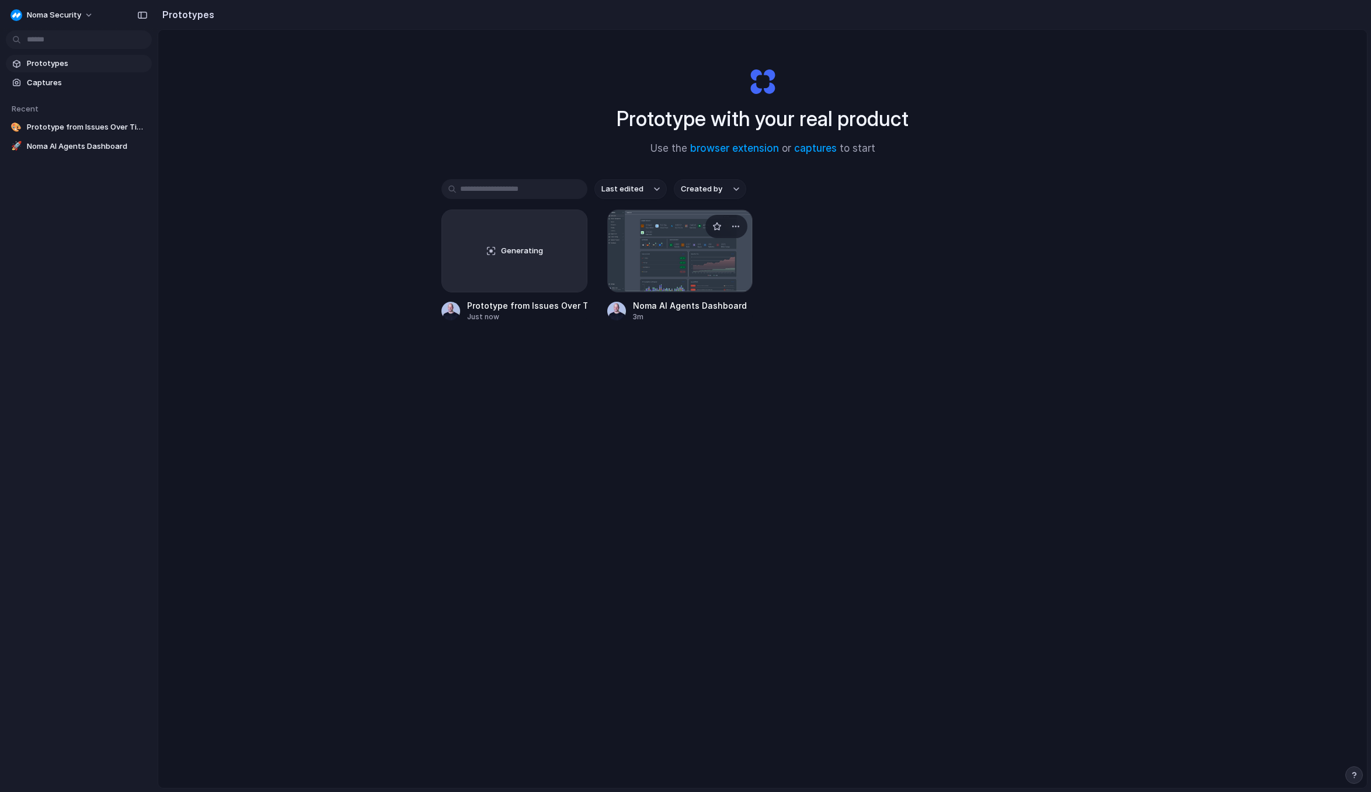
click at [654, 250] on div at bounding box center [680, 251] width 146 height 83
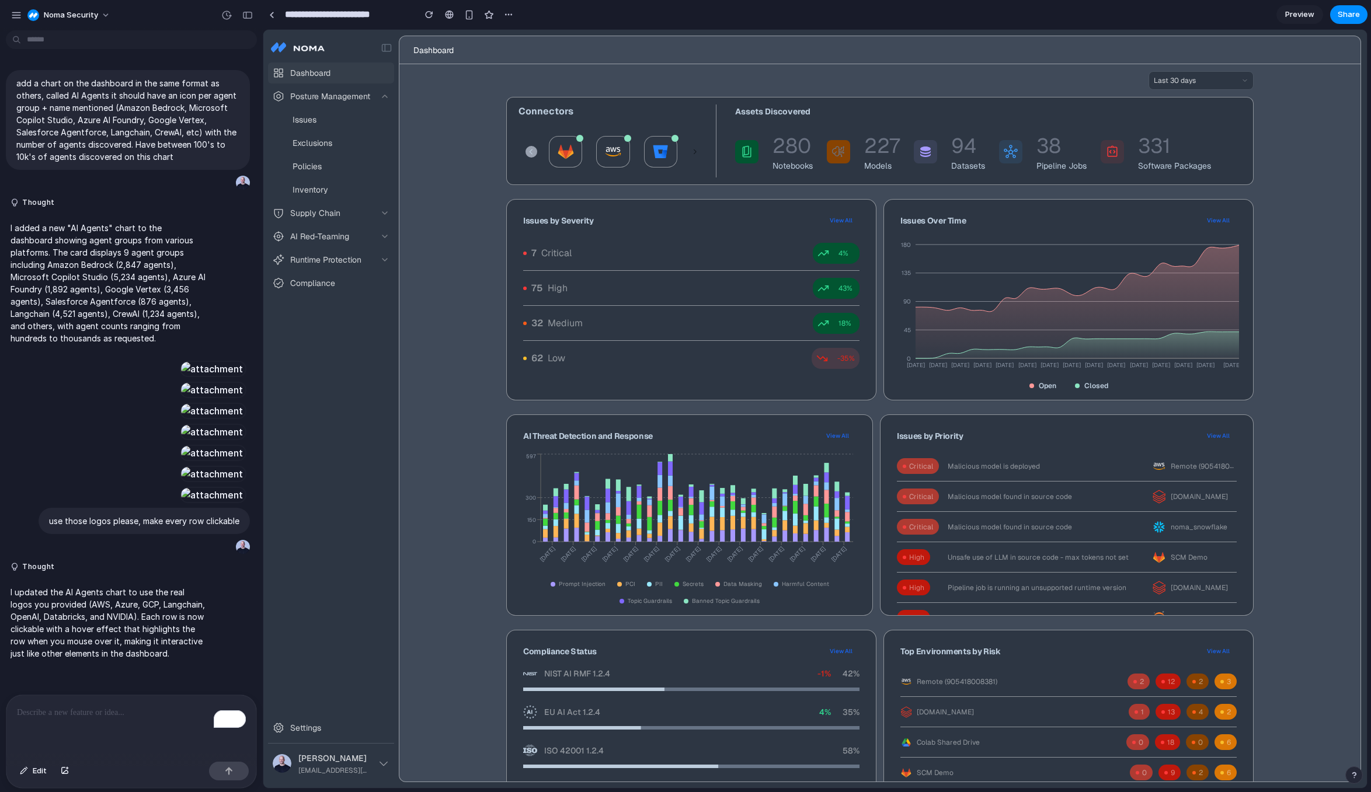
scroll to position [284, 0]
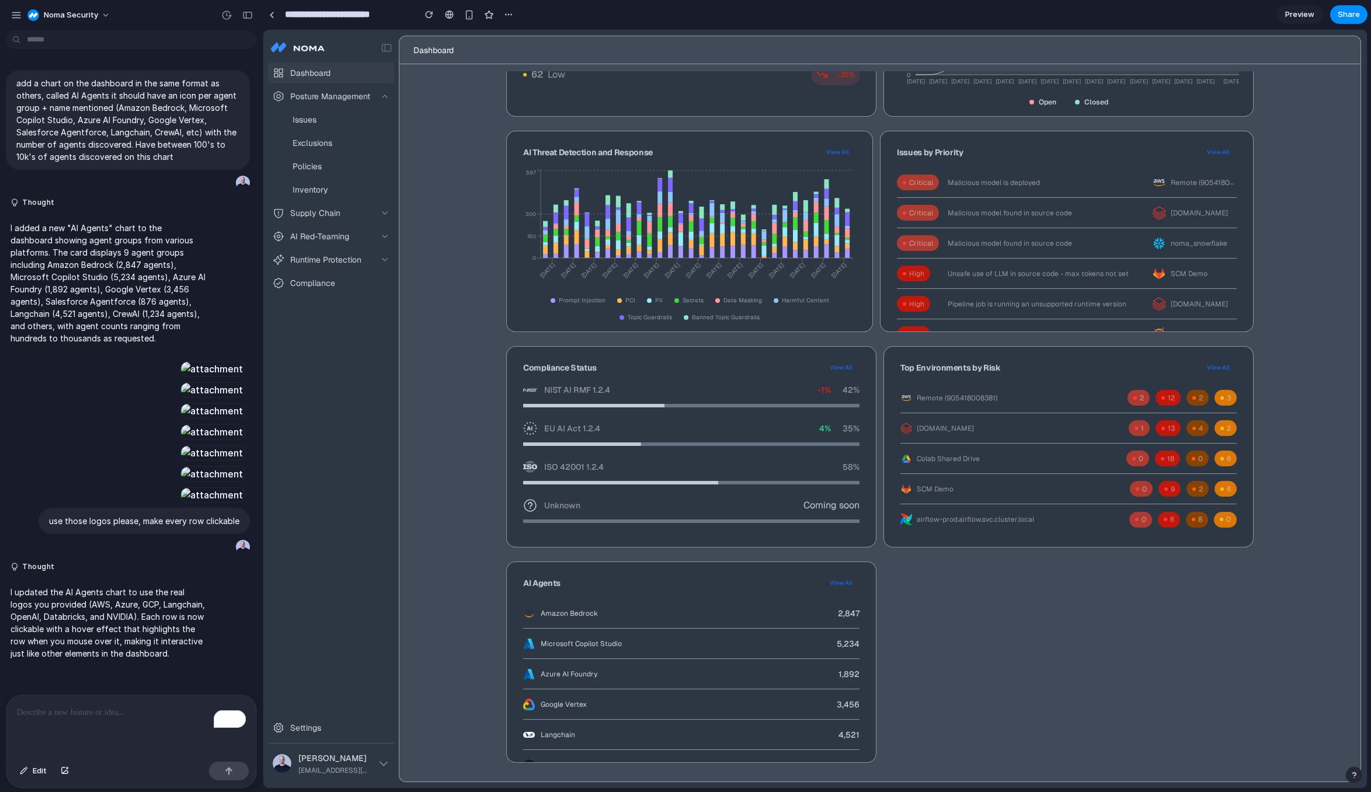
click at [53, 722] on div "To enrich screen reader interactions, please activate Accessibility in Grammarl…" at bounding box center [131, 726] width 250 height 62
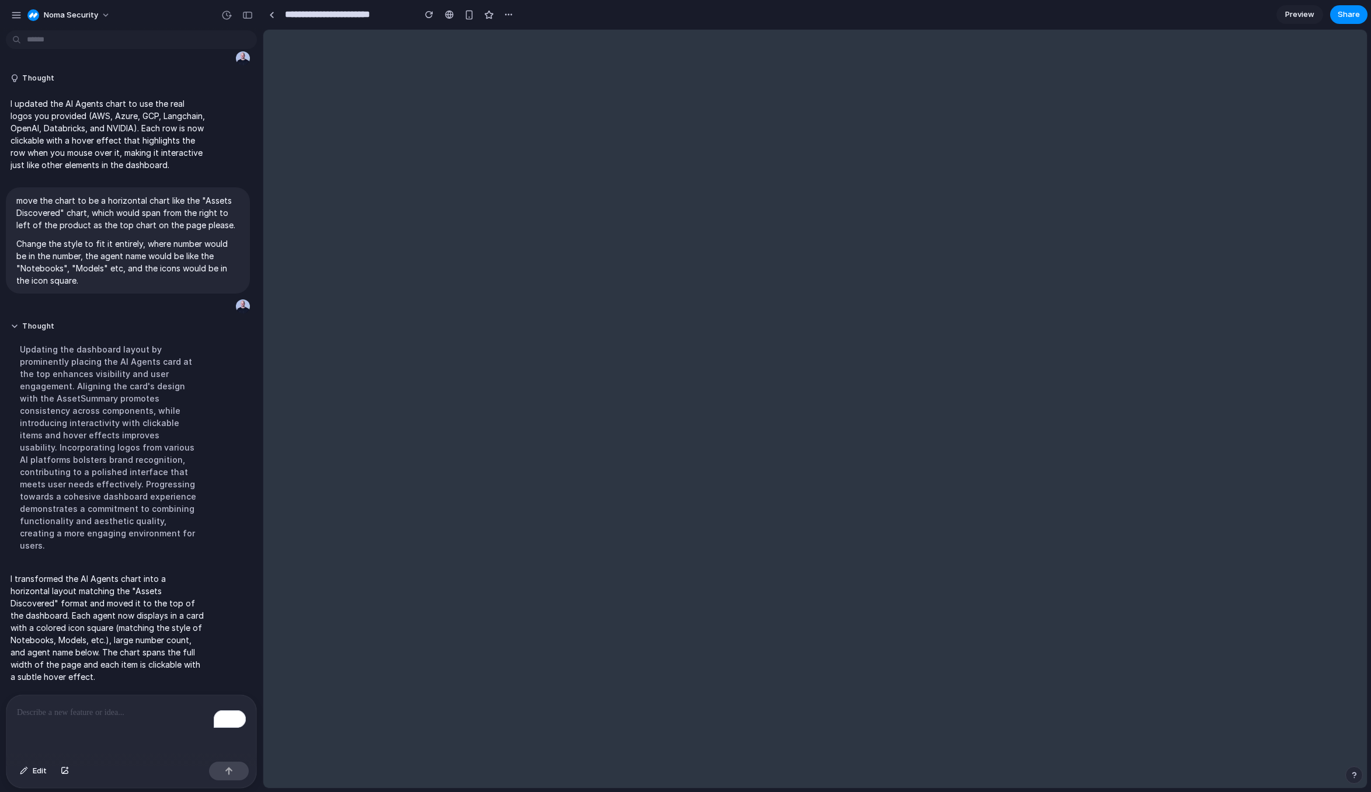
scroll to position [0, 0]
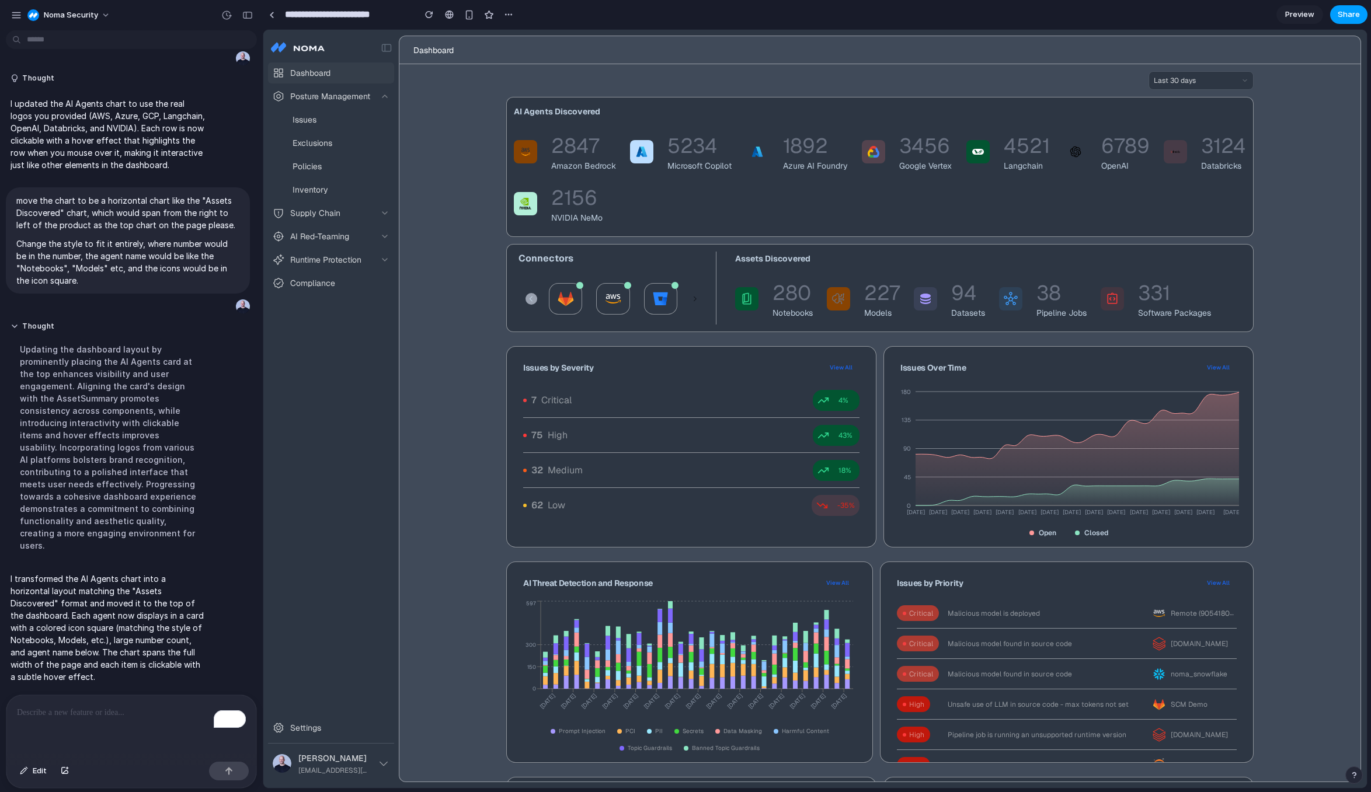
click at [1344, 16] on span "Share" at bounding box center [1348, 15] width 22 height 12
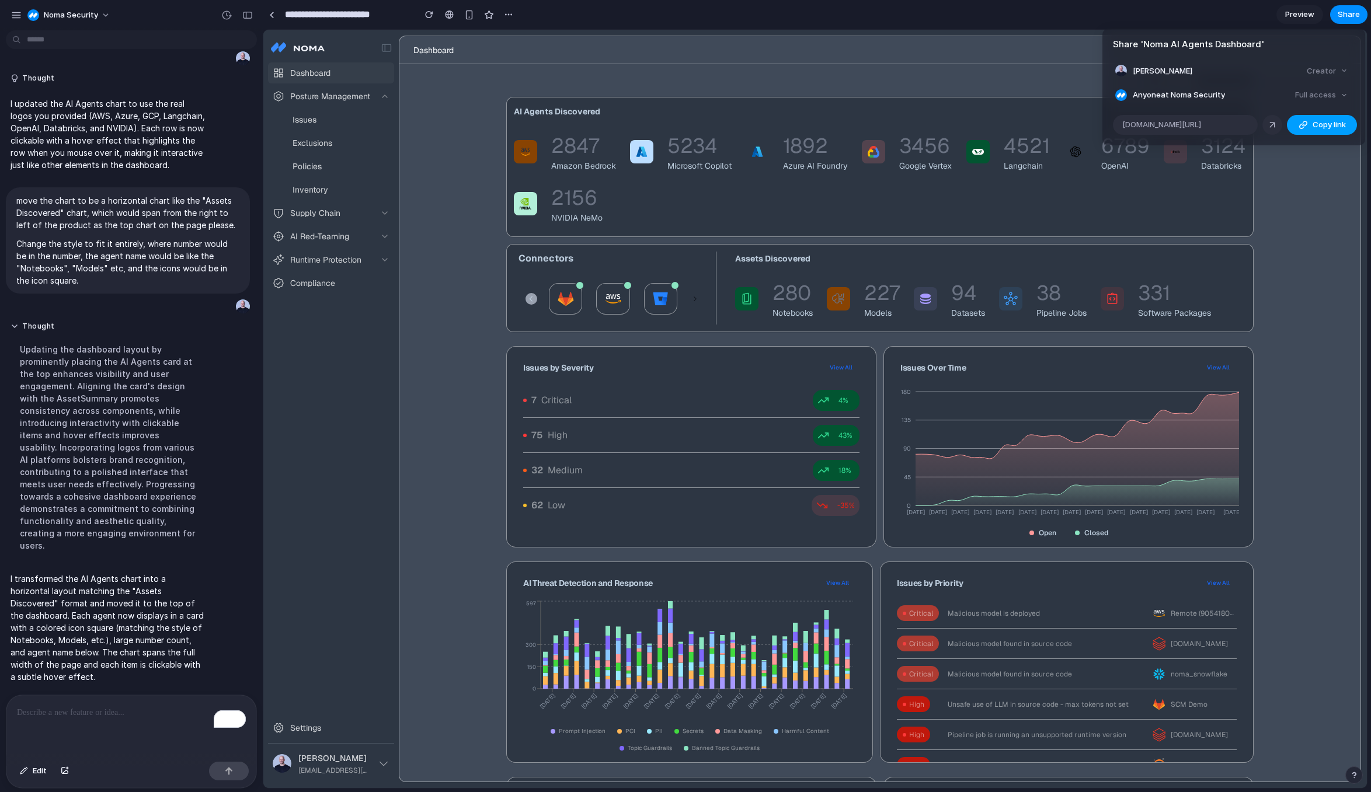
click at [1312, 125] on span "Copy link" at bounding box center [1328, 125] width 33 height 12
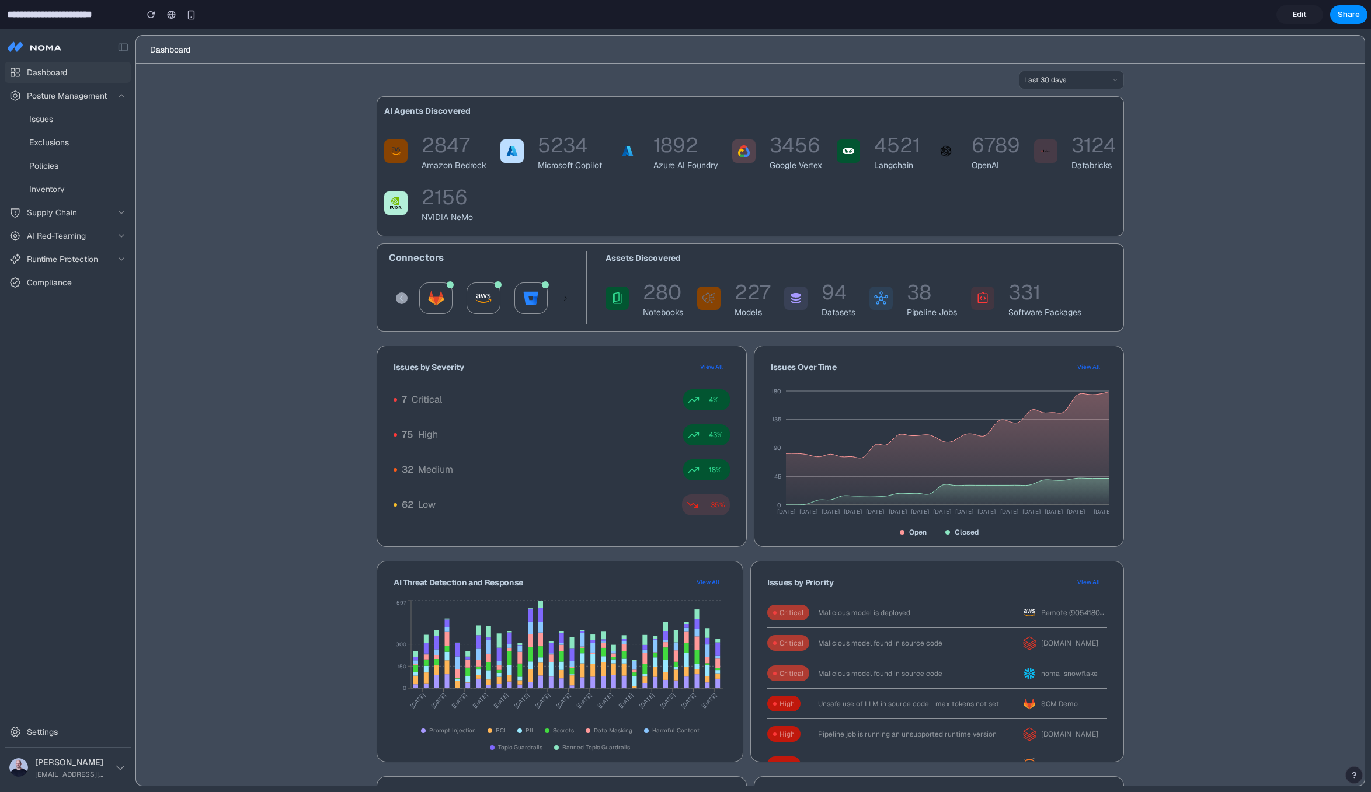
click at [393, 149] on img at bounding box center [396, 151] width 12 height 12
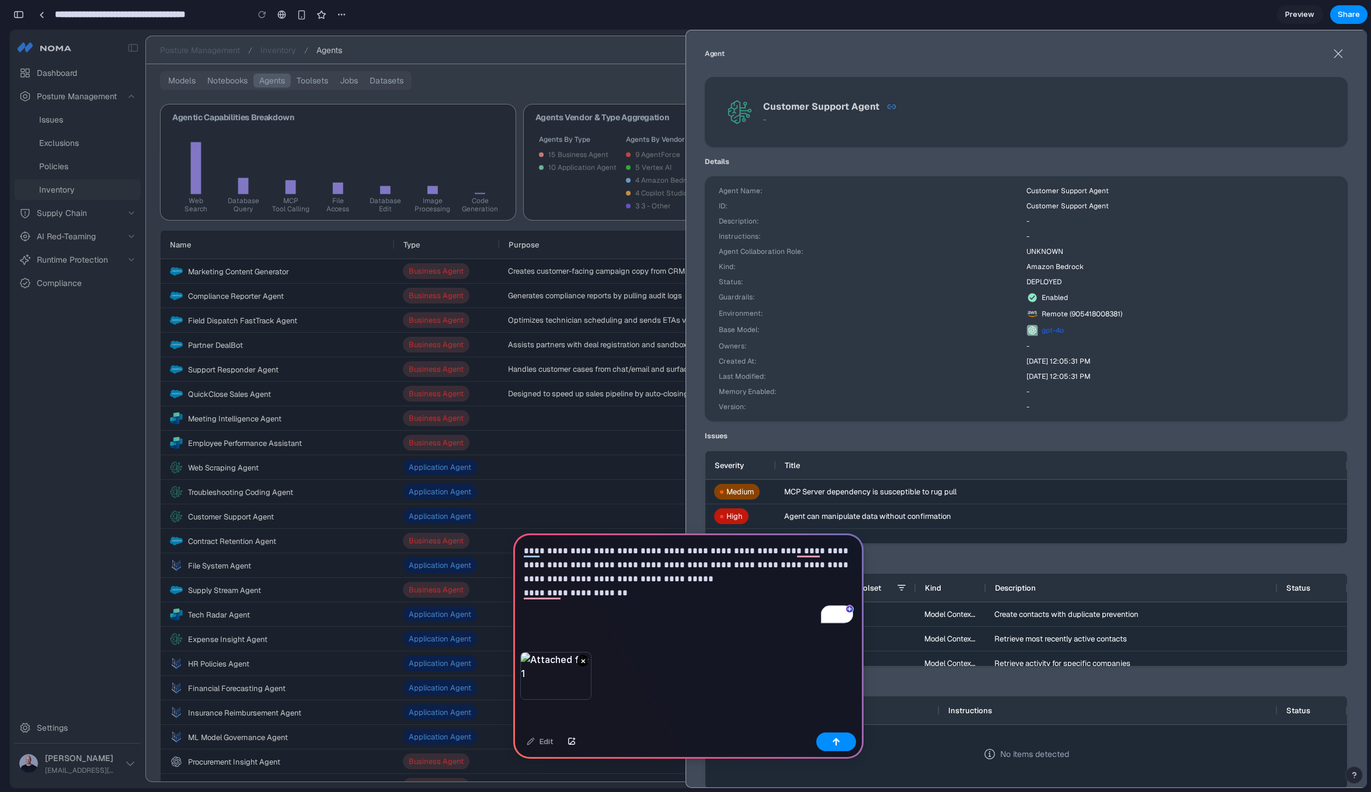
click at [582, 660] on button "×" at bounding box center [583, 661] width 12 height 12
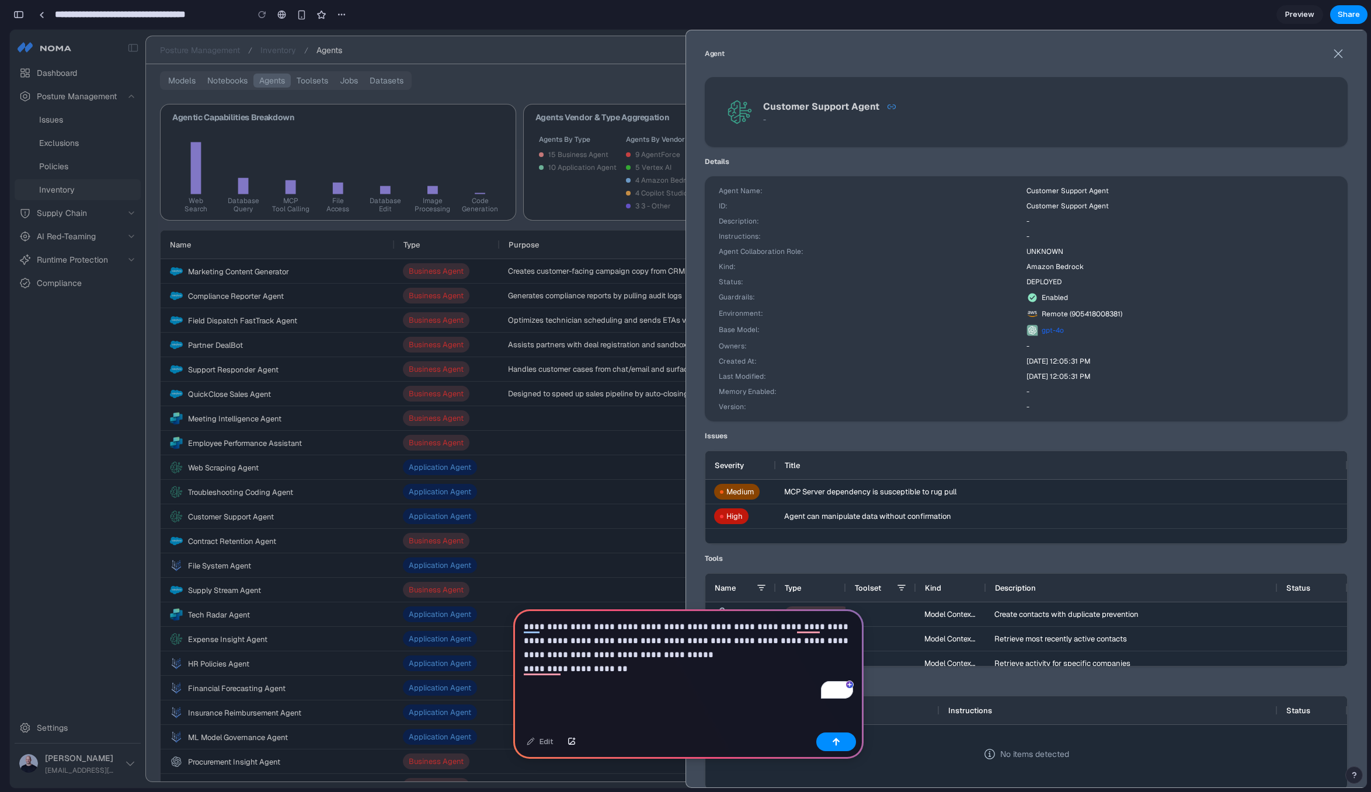
click at [670, 702] on div "**********" at bounding box center [688, 668] width 350 height 119
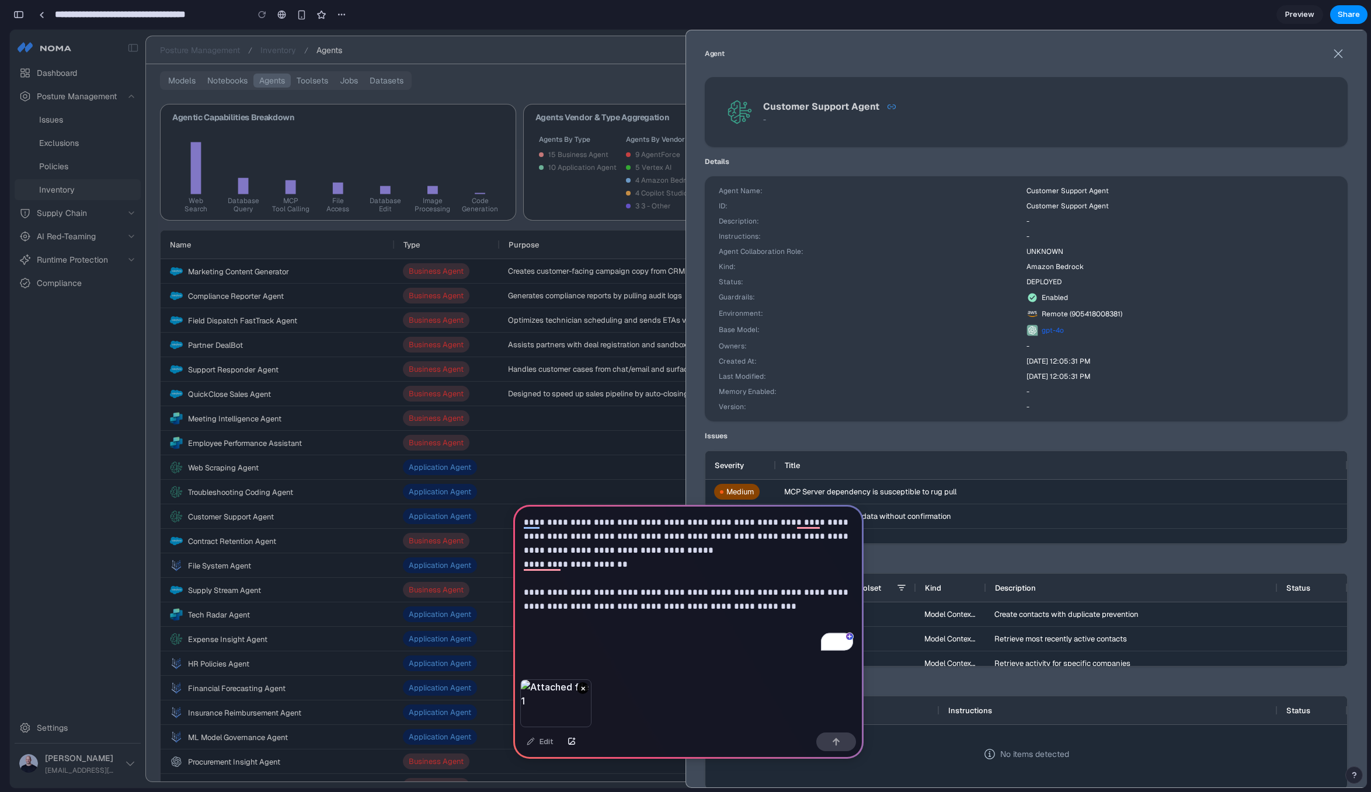
click at [582, 685] on button "×" at bounding box center [583, 688] width 12 height 12
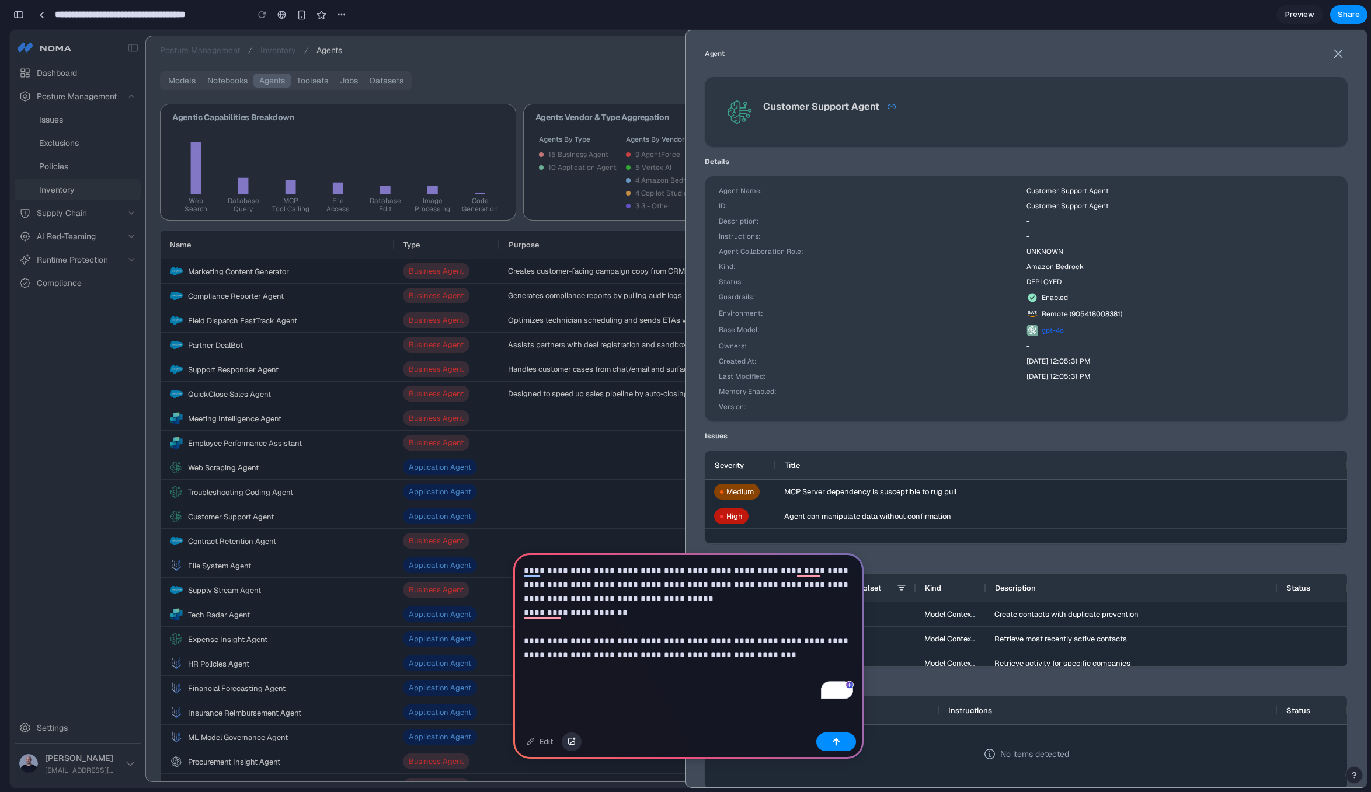
click at [573, 743] on div "button" at bounding box center [571, 741] width 8 height 7
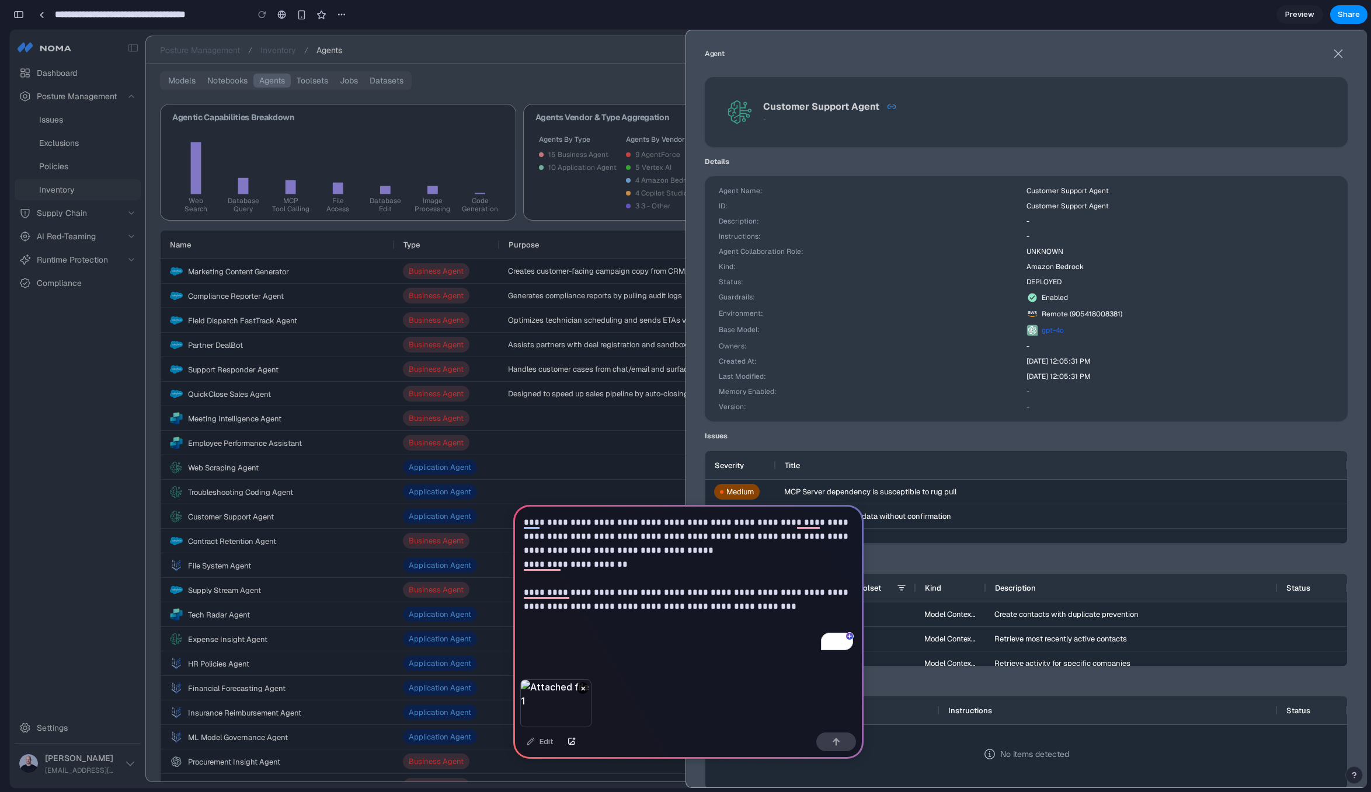
click at [687, 627] on p "**********" at bounding box center [688, 578] width 329 height 126
click at [839, 740] on div "button" at bounding box center [836, 742] width 8 height 8
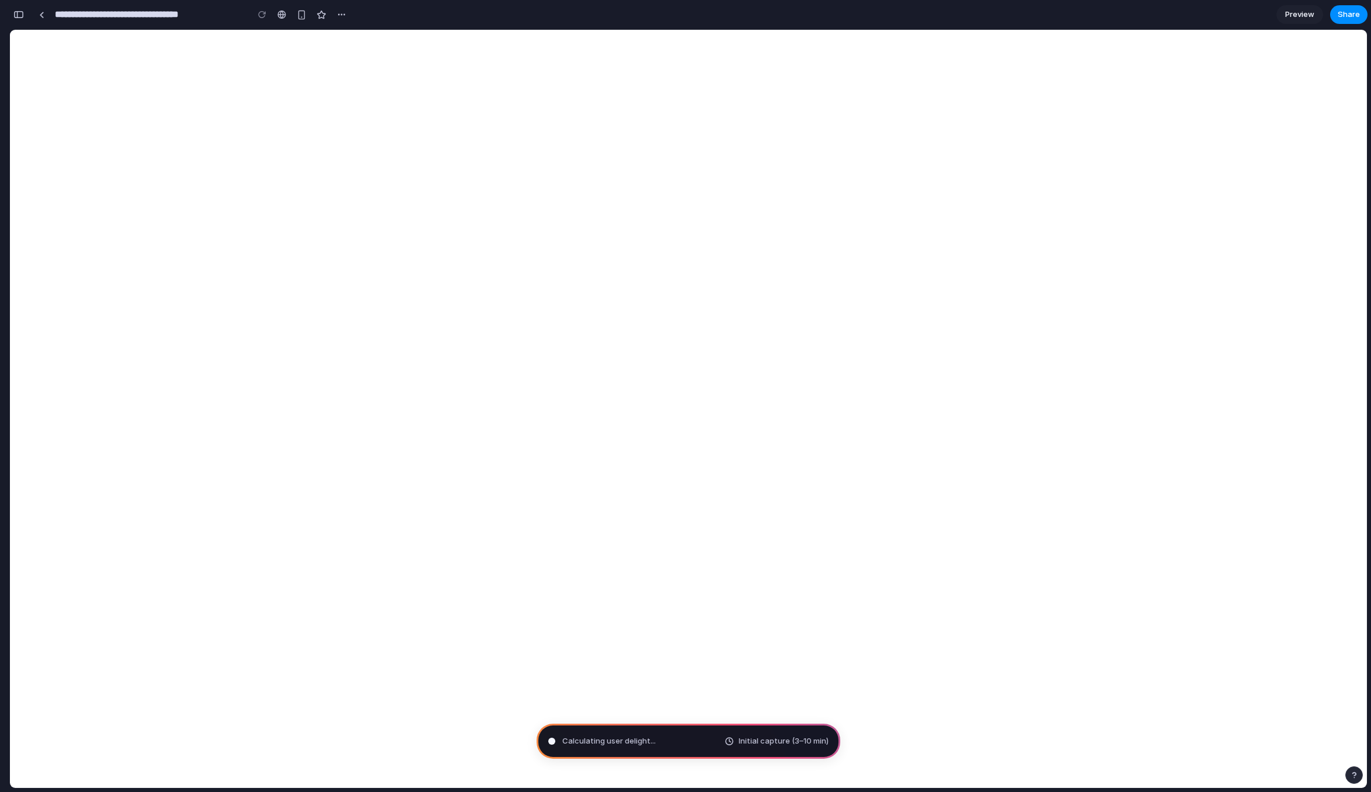
type input "**********"
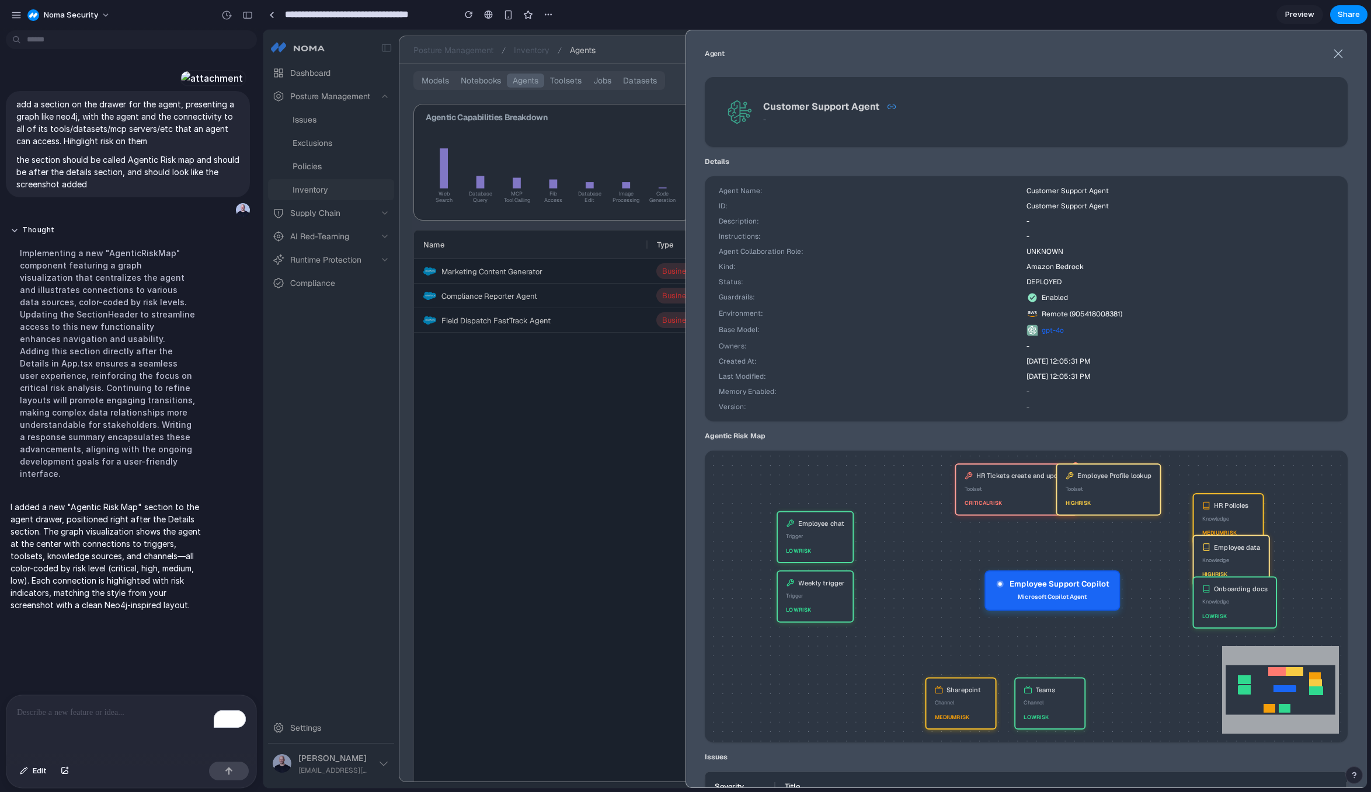
click at [922, 400] on div "Agent Name: Customer Support Agent ID: Customer Support Agent Description: - In…" at bounding box center [1026, 298] width 643 height 245
drag, startPoint x: 1040, startPoint y: 601, endPoint x: 940, endPoint y: 598, distance: 99.9
click at [940, 598] on div "Microsoft Copilot Agent" at bounding box center [958, 595] width 114 height 11
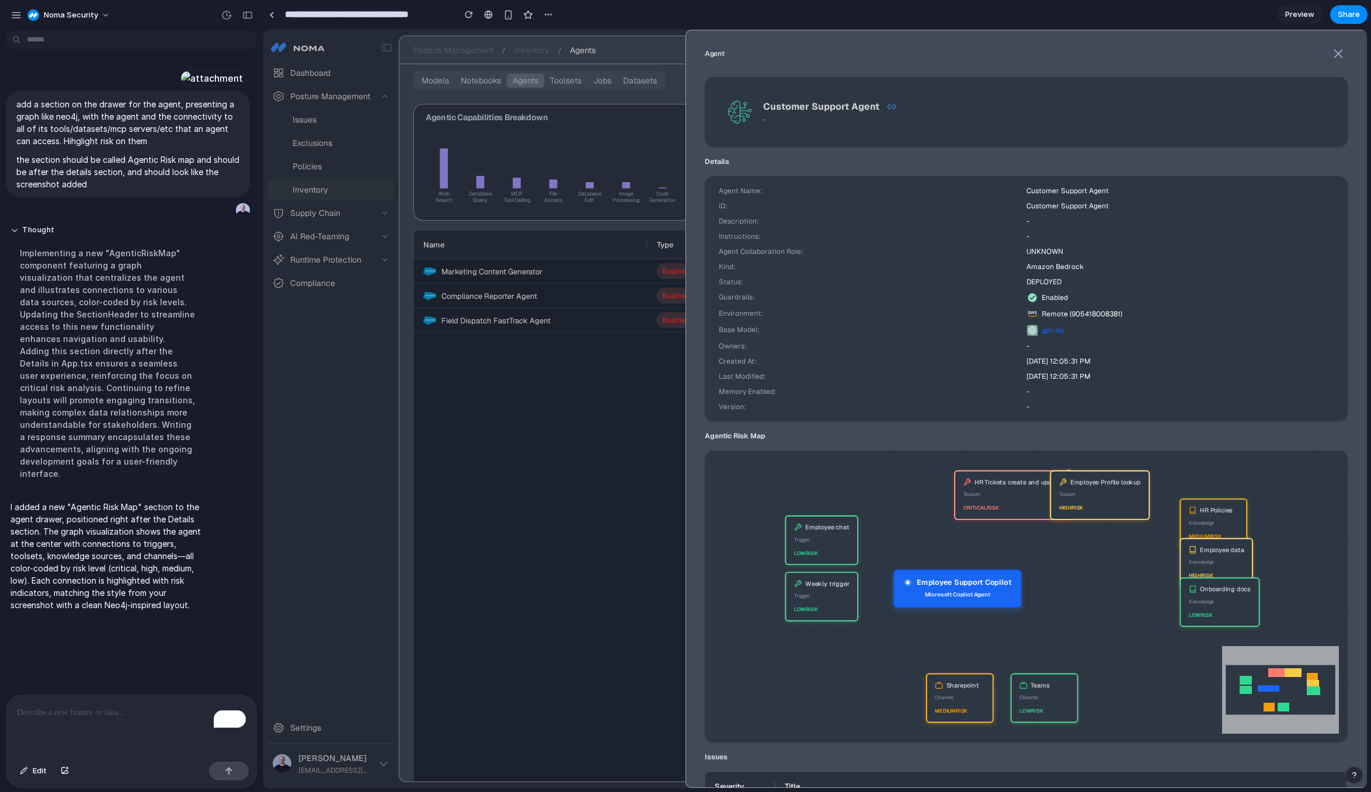
click at [45, 699] on div "To enrich screen reader interactions, please activate Accessibility in Grammarl…" at bounding box center [131, 726] width 250 height 62
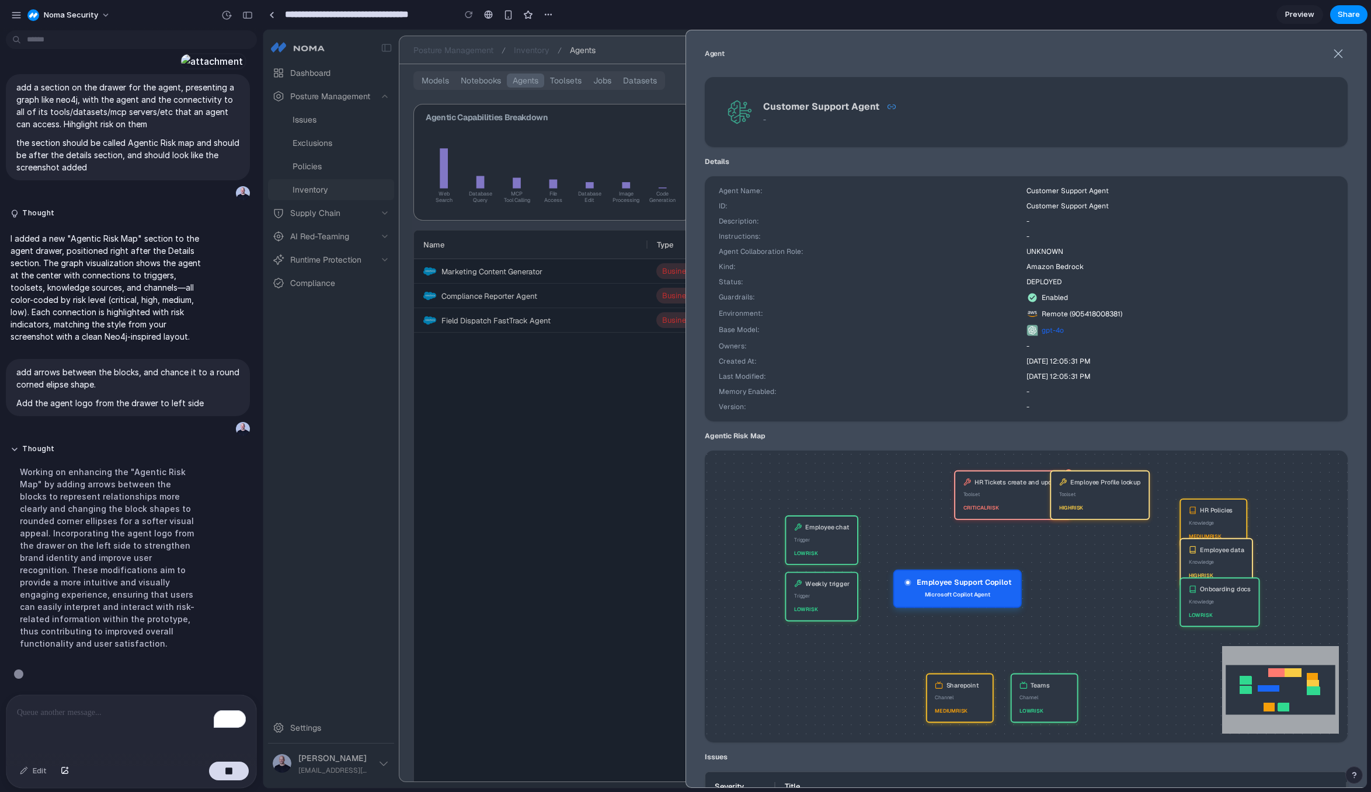
scroll to position [117, 0]
drag, startPoint x: 963, startPoint y: 694, endPoint x: 1098, endPoint y: 612, distance: 157.9
click at [1098, 612] on div "Channel" at bounding box center [1090, 616] width 48 height 10
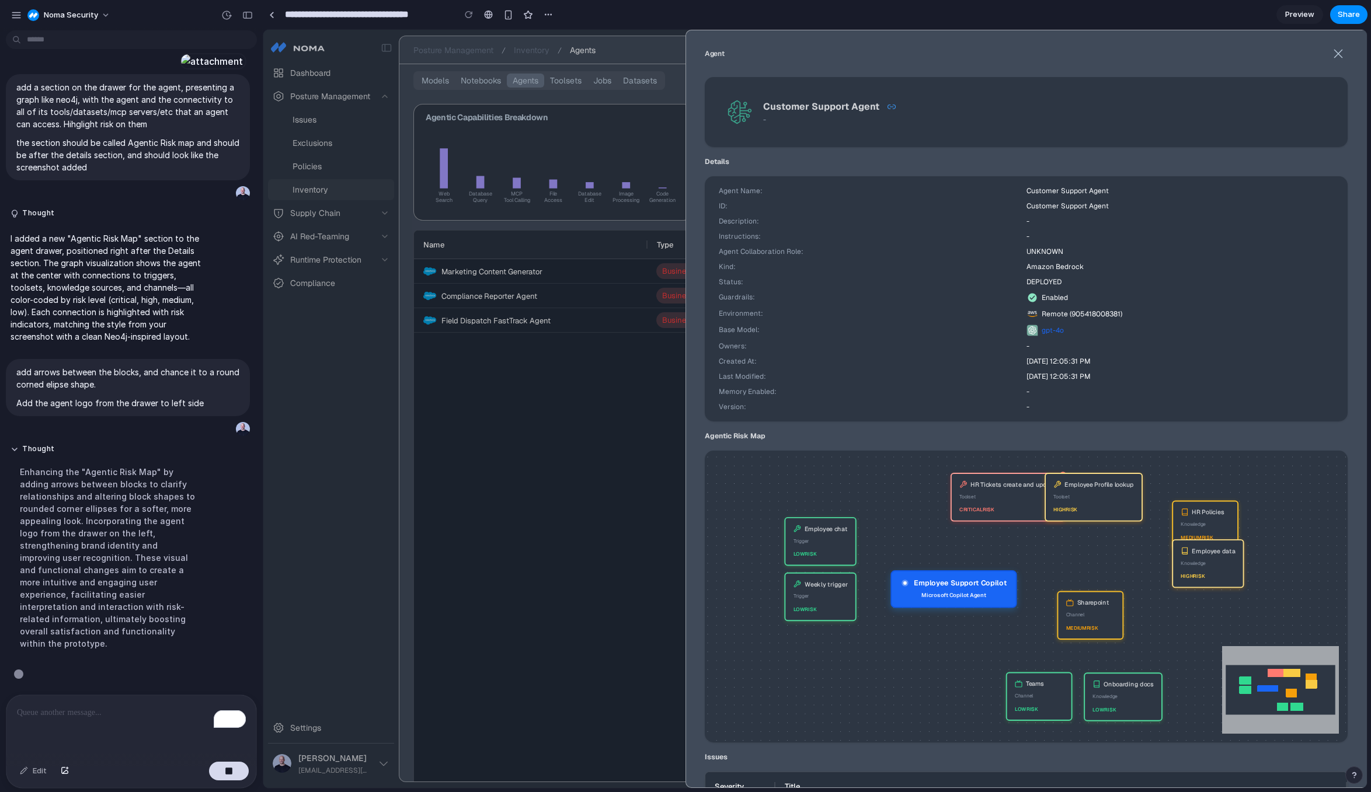
drag, startPoint x: 1207, startPoint y: 615, endPoint x: 1116, endPoint y: 710, distance: 131.3
click at [1116, 710] on div "low risk" at bounding box center [1122, 710] width 61 height 10
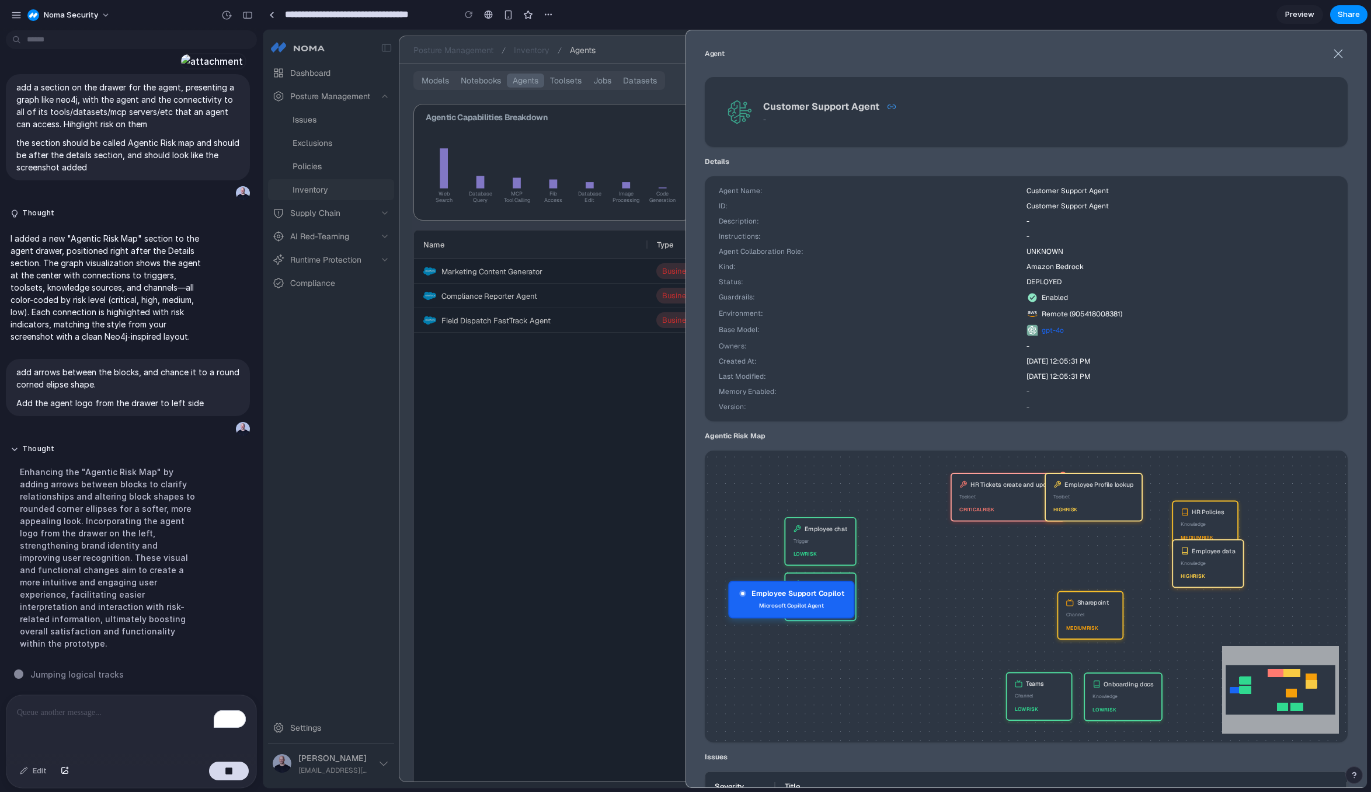
drag, startPoint x: 963, startPoint y: 596, endPoint x: 802, endPoint y: 607, distance: 161.5
click at [801, 607] on div "Microsoft Copilot Agent" at bounding box center [791, 606] width 106 height 10
drag, startPoint x: 827, startPoint y: 550, endPoint x: 967, endPoint y: 705, distance: 208.7
click at [967, 705] on div "low risk" at bounding box center [955, 708] width 54 height 10
drag, startPoint x: 807, startPoint y: 597, endPoint x: 860, endPoint y: 696, distance: 113.4
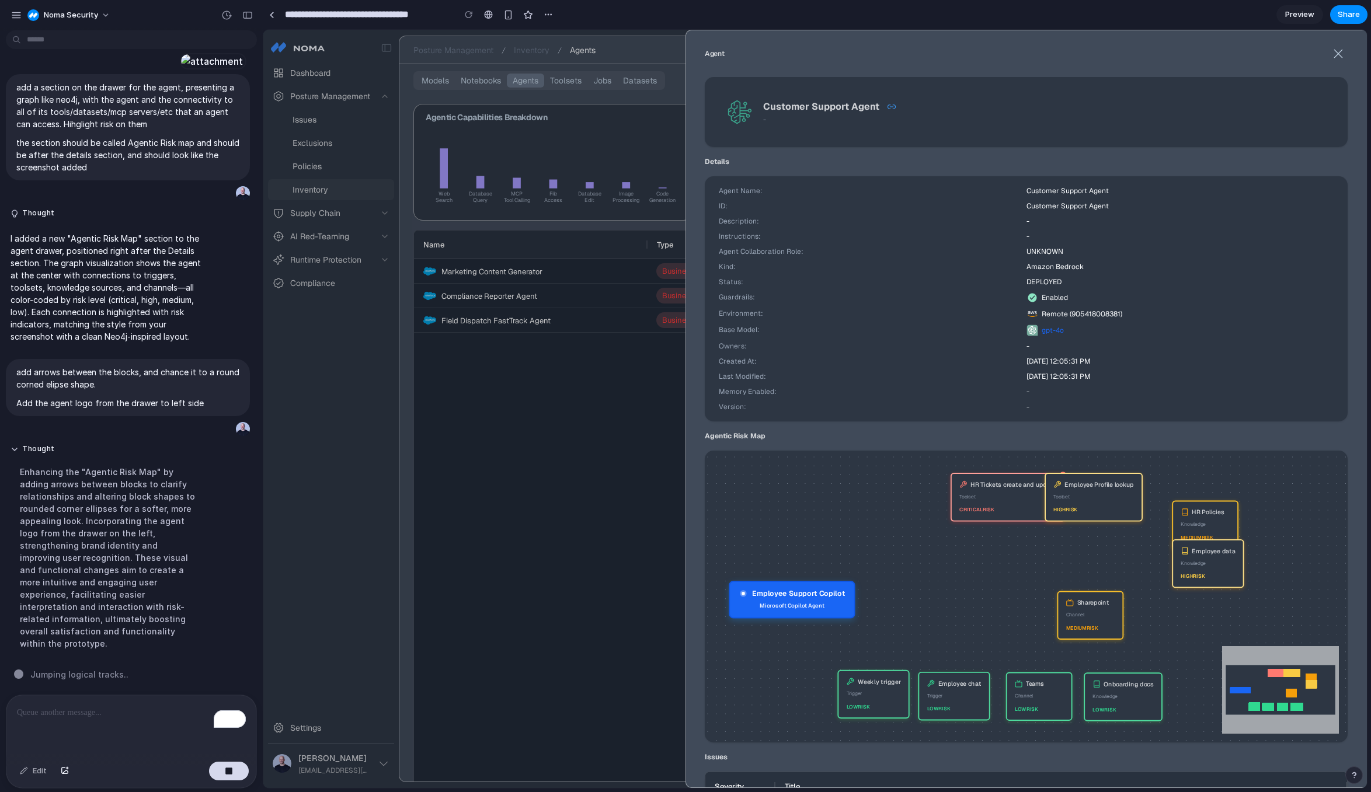
click at [860, 696] on div "Trigger" at bounding box center [873, 694] width 54 height 10
drag, startPoint x: 984, startPoint y: 520, endPoint x: 912, endPoint y: 499, distance: 74.8
click at [912, 499] on div "! HR Tickets create and update Toolset critical risk" at bounding box center [939, 478] width 114 height 48
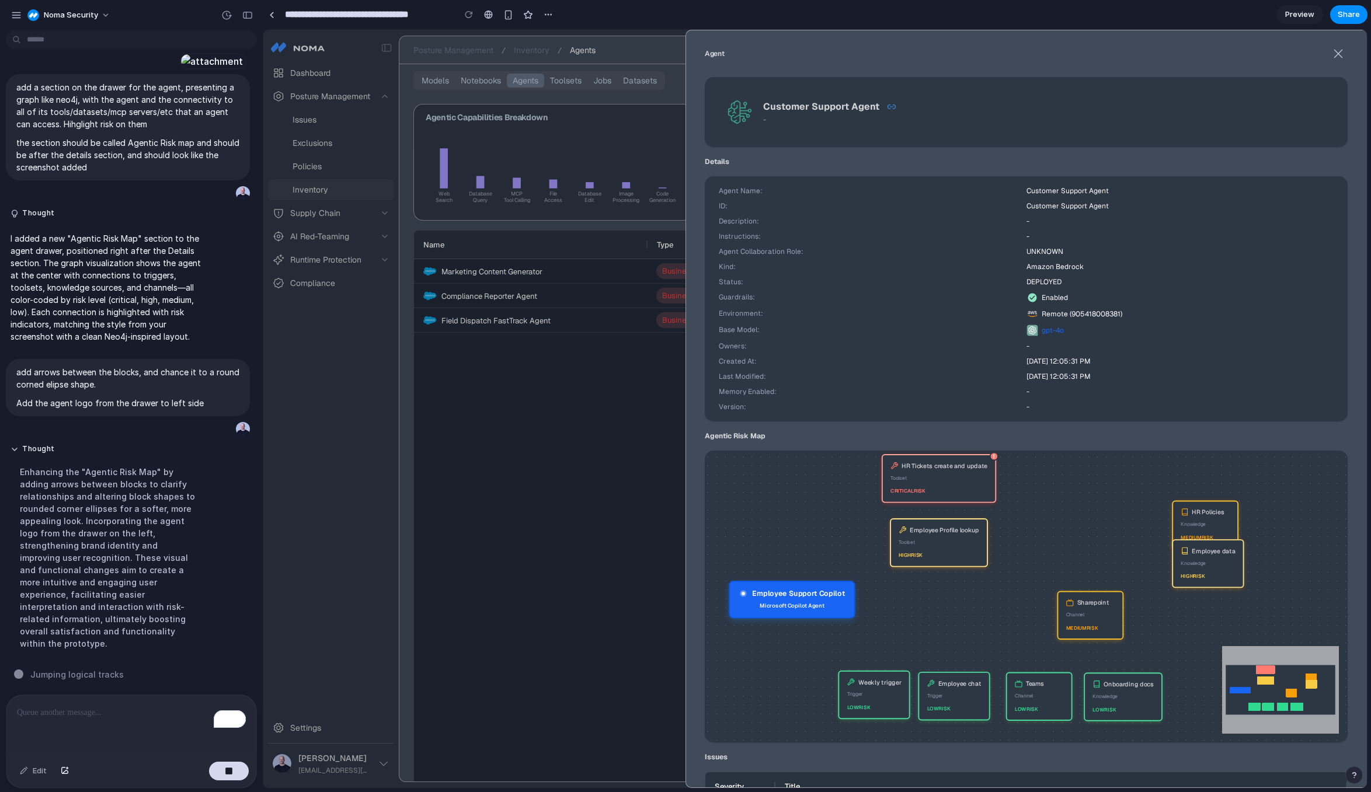
drag, startPoint x: 1097, startPoint y: 512, endPoint x: 942, endPoint y: 558, distance: 161.3
click at [942, 558] on div "high risk" at bounding box center [938, 555] width 81 height 10
drag, startPoint x: 1083, startPoint y: 614, endPoint x: 1020, endPoint y: 541, distance: 96.8
click at [1020, 541] on div "Channel" at bounding box center [1030, 543] width 48 height 10
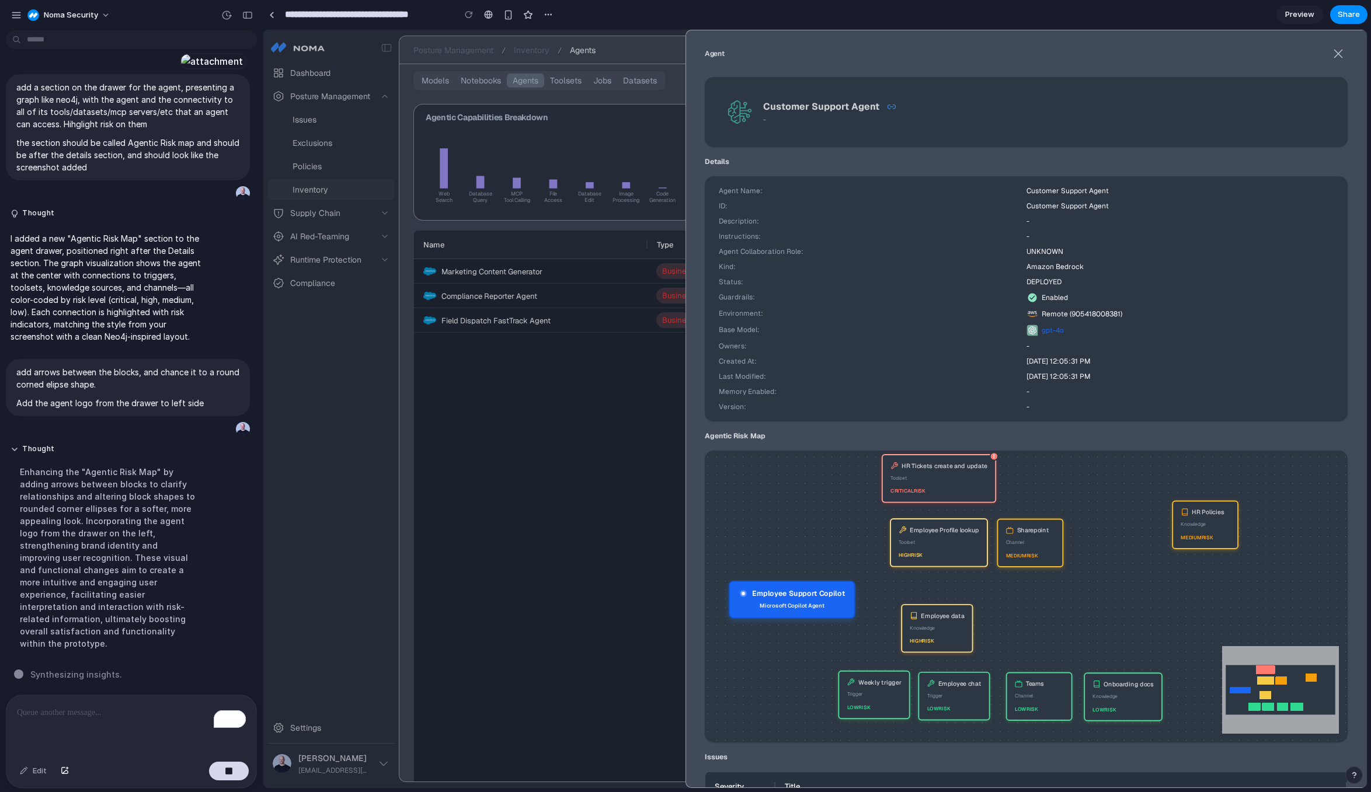
drag, startPoint x: 1205, startPoint y: 567, endPoint x: 933, endPoint y: 632, distance: 280.2
click at [933, 632] on div "Knowledge" at bounding box center [937, 628] width 54 height 10
drag, startPoint x: 1210, startPoint y: 514, endPoint x: 1018, endPoint y: 619, distance: 219.2
click at [1018, 619] on div "HR Policies" at bounding box center [1017, 616] width 32 height 10
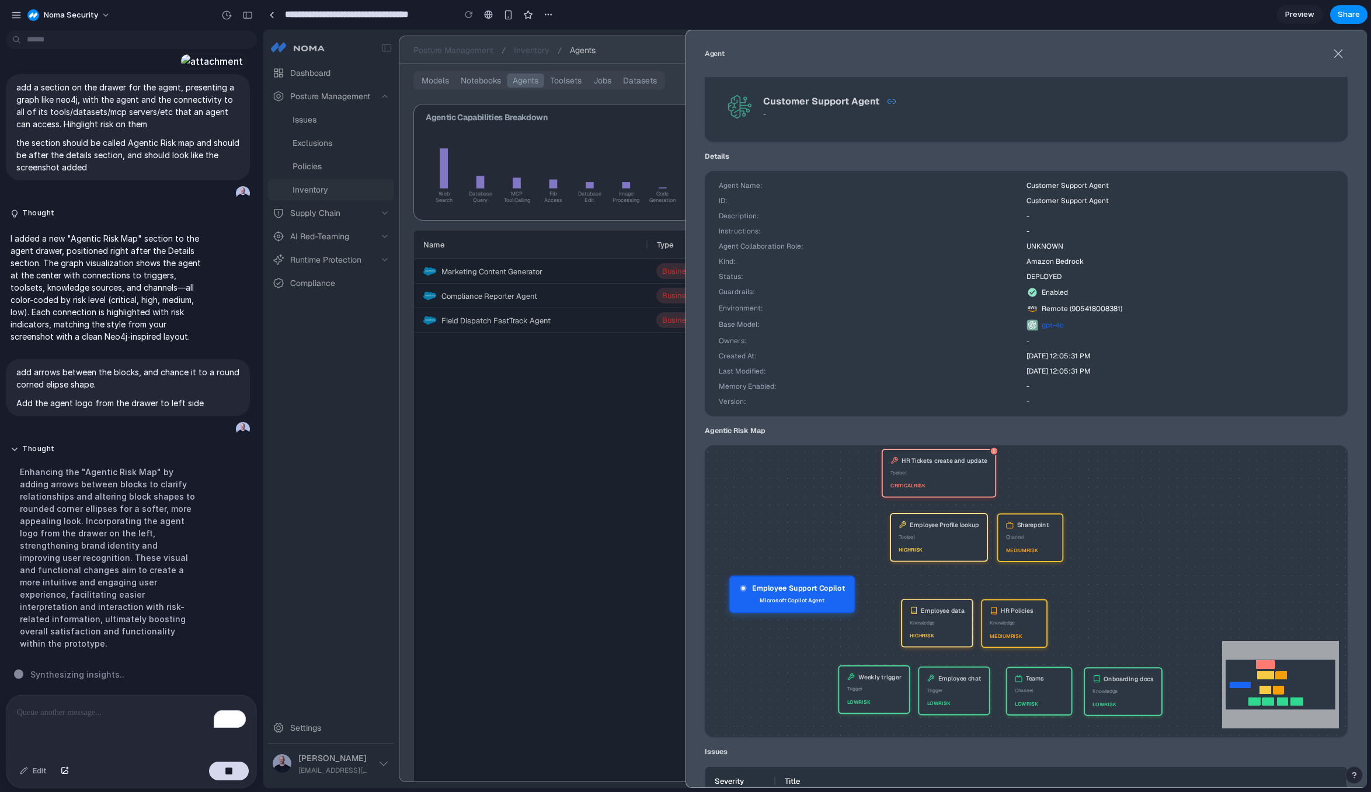
scroll to position [6, 0]
drag, startPoint x: 1320, startPoint y: 427, endPoint x: 1243, endPoint y: 381, distance: 89.3
click at [1242, 381] on div "Customer Support Agent - Details Agent Name: Customer Support Agent ID: Custome…" at bounding box center [1026, 653] width 643 height 1165
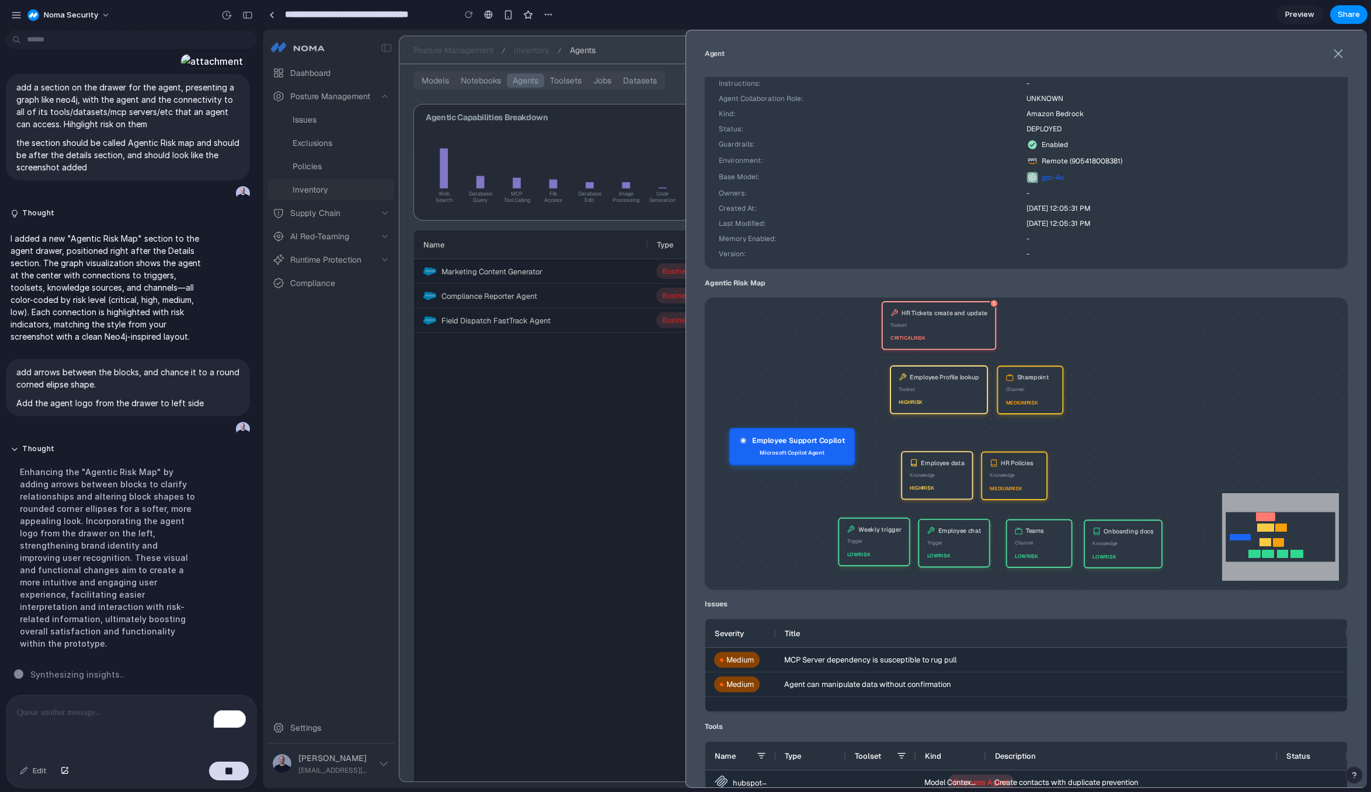
scroll to position [158, 0]
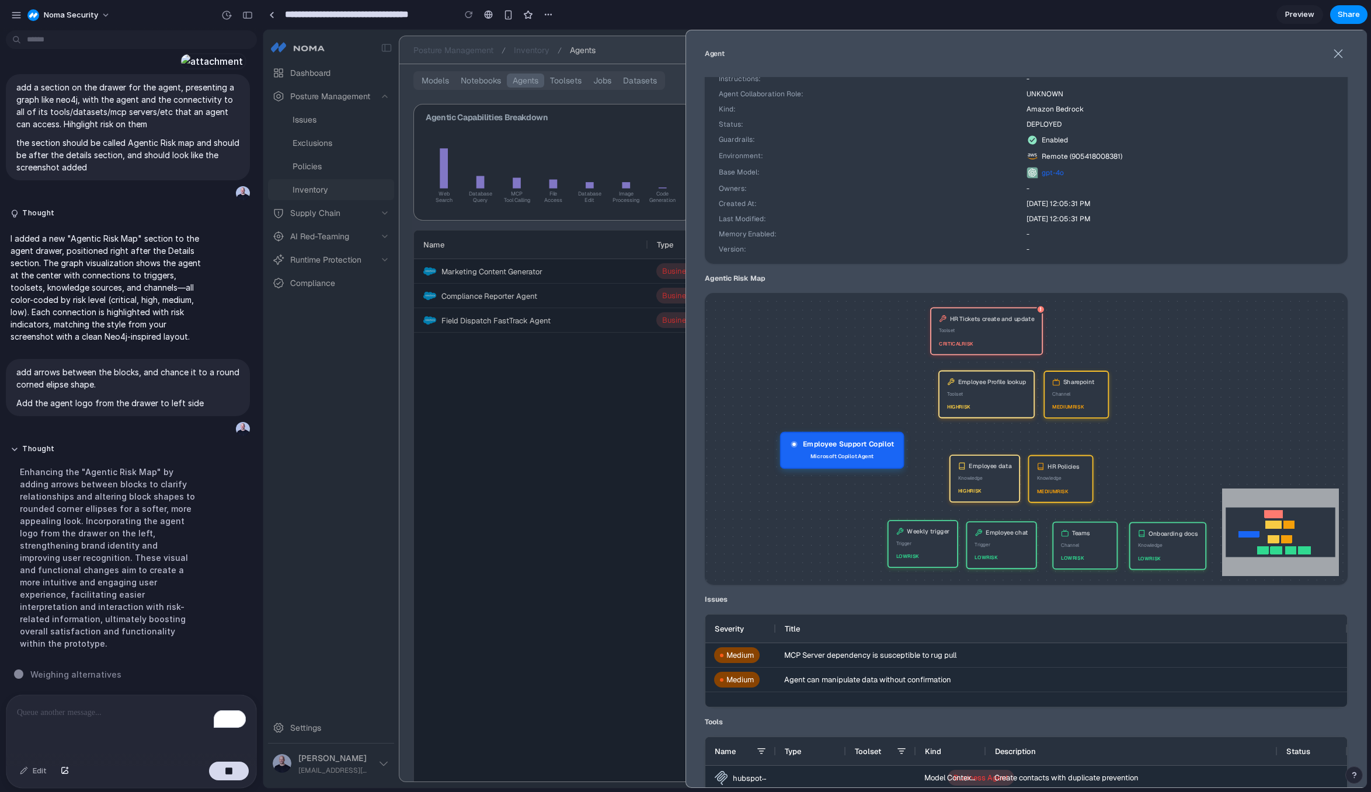
drag, startPoint x: 781, startPoint y: 308, endPoint x: 831, endPoint y: 319, distance: 51.4
click at [831, 319] on div "Employee Support Copilot Microsoft Copilot Agent Employee chat Trigger low risk…" at bounding box center [1026, 439] width 643 height 292
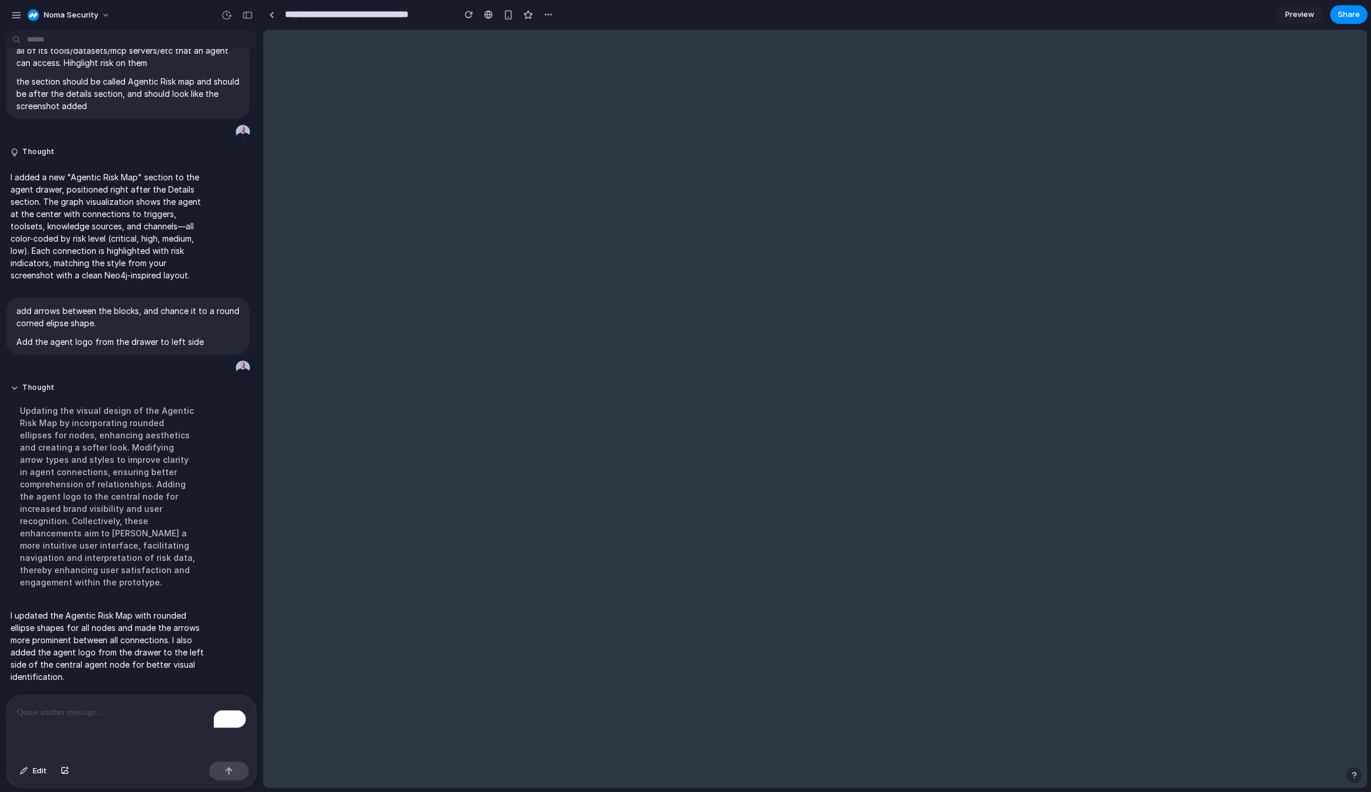
scroll to position [0, 0]
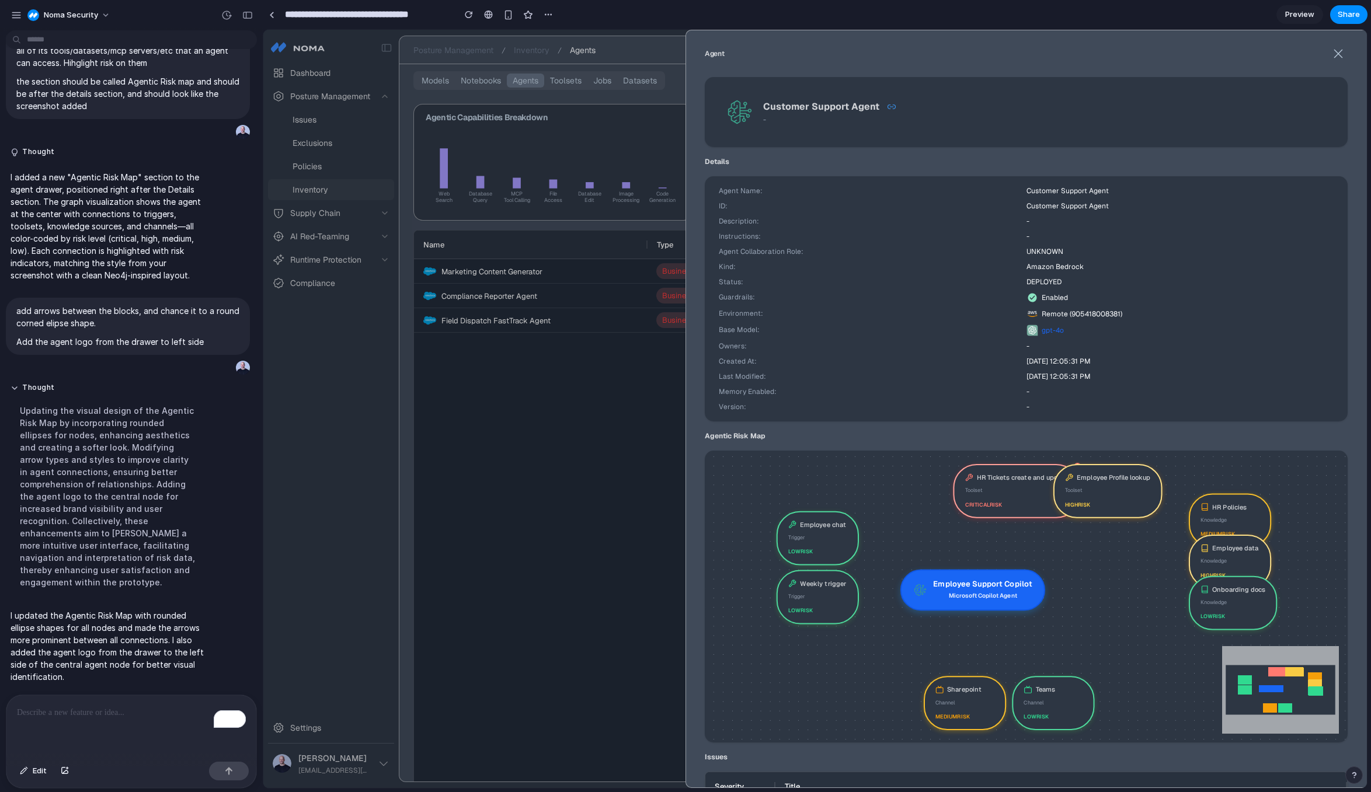
drag, startPoint x: 1043, startPoint y: 596, endPoint x: 959, endPoint y: 590, distance: 83.7
click at [958, 593] on div "Microsoft Copilot Agent" at bounding box center [982, 596] width 99 height 11
click at [68, 740] on div "To enrich screen reader interactions, please activate Accessibility in Grammarl…" at bounding box center [131, 726] width 250 height 62
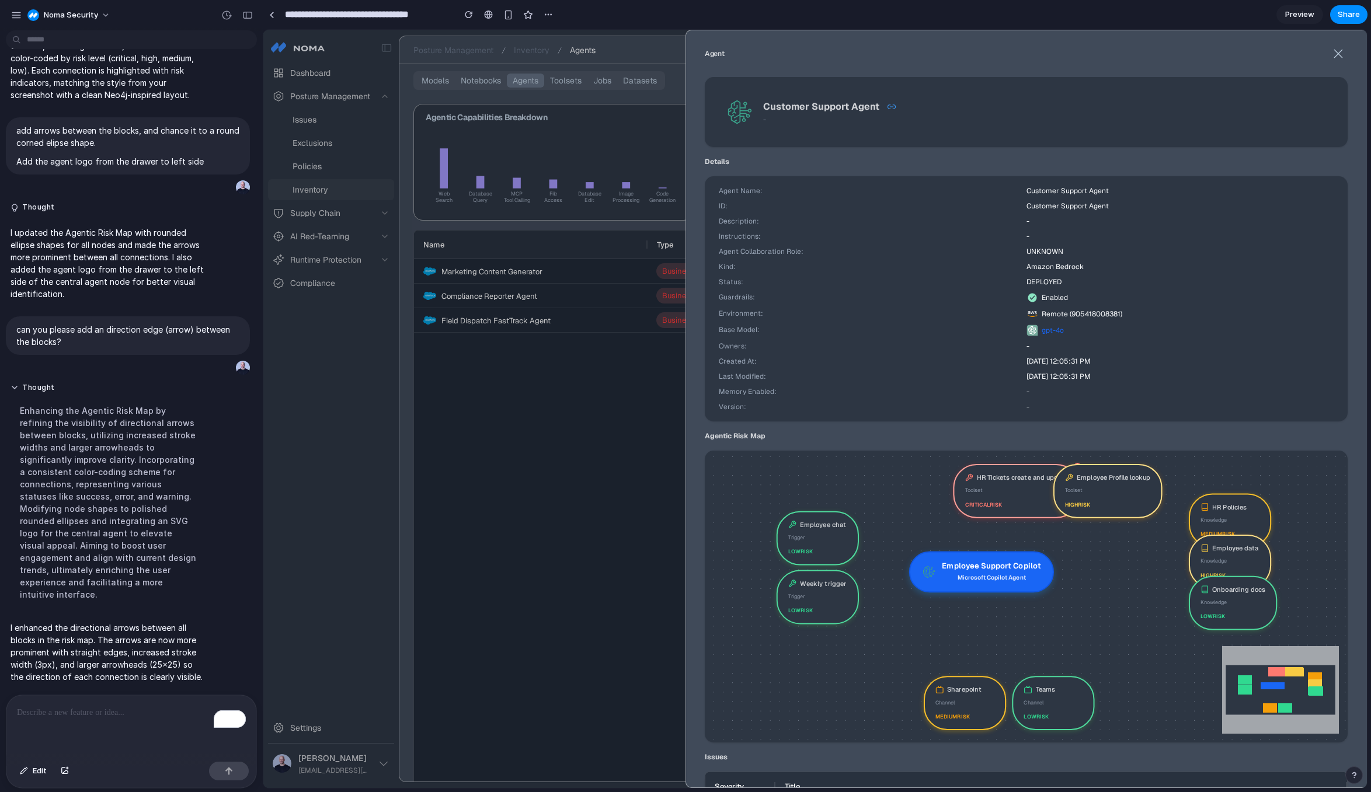
drag, startPoint x: 1061, startPoint y: 596, endPoint x: 985, endPoint y: 577, distance: 78.2
click at [985, 577] on div "Microsoft Copilot Agent" at bounding box center [991, 578] width 99 height 11
drag, startPoint x: 985, startPoint y: 577, endPoint x: 996, endPoint y: 606, distance: 30.5
click at [996, 608] on div "Microsoft Copilot Agent" at bounding box center [1001, 607] width 99 height 11
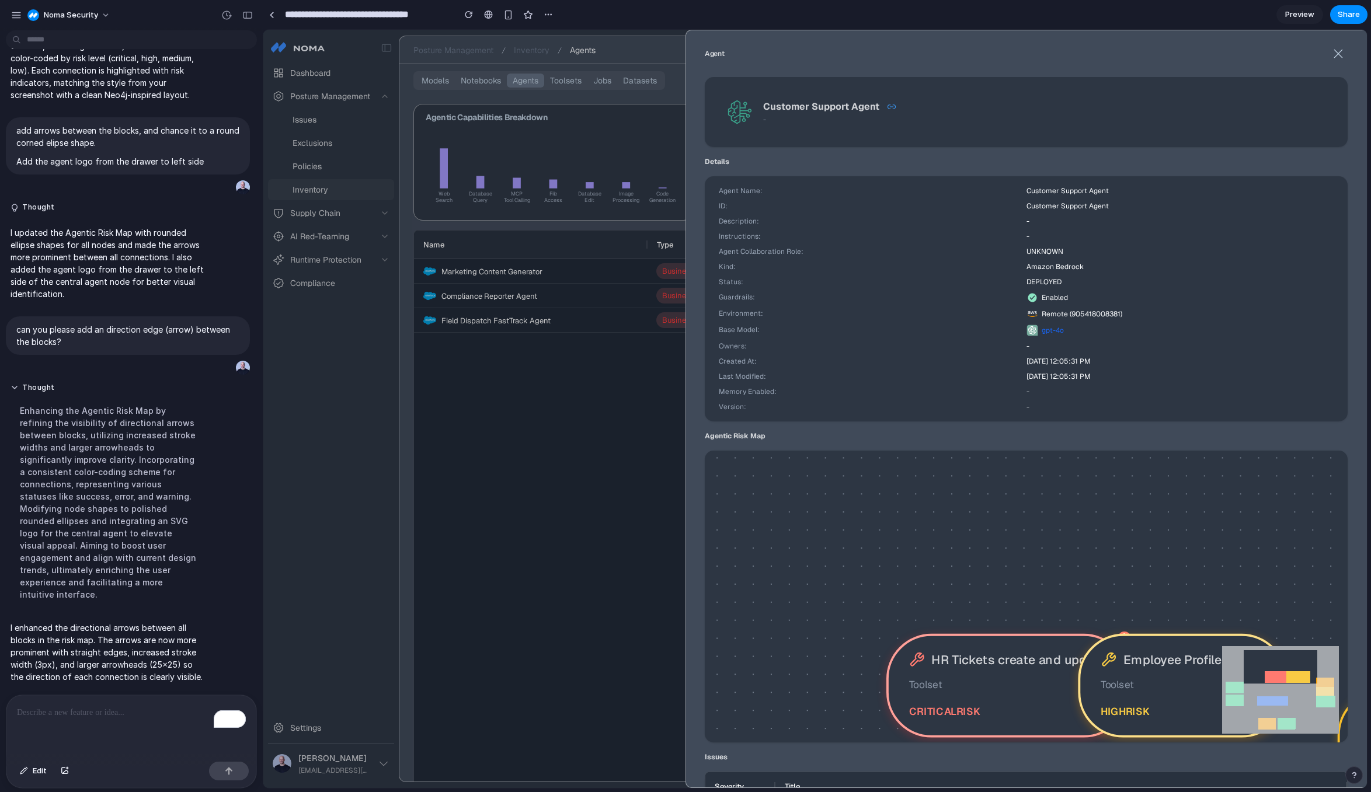
click at [1337, 46] on button at bounding box center [1338, 53] width 19 height 19
click at [1332, 56] on icon at bounding box center [1338, 54] width 12 height 12
